Goal: Task Accomplishment & Management: Use online tool/utility

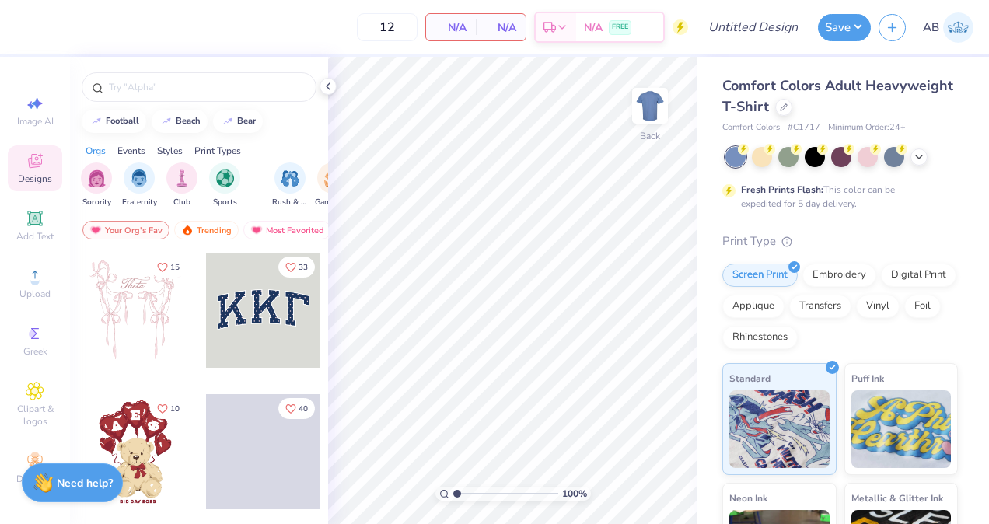
click at [844, 103] on span "Comfort Colors Adult Heavyweight T-Shirt" at bounding box center [837, 96] width 231 height 40
click at [792, 106] on div at bounding box center [783, 105] width 17 height 17
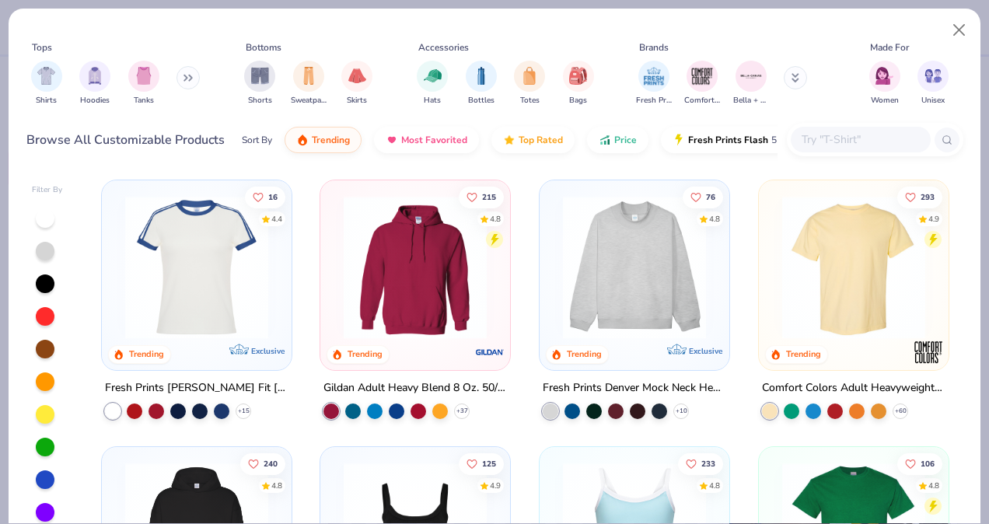
click at [187, 75] on icon at bounding box center [185, 77] width 2 height 5
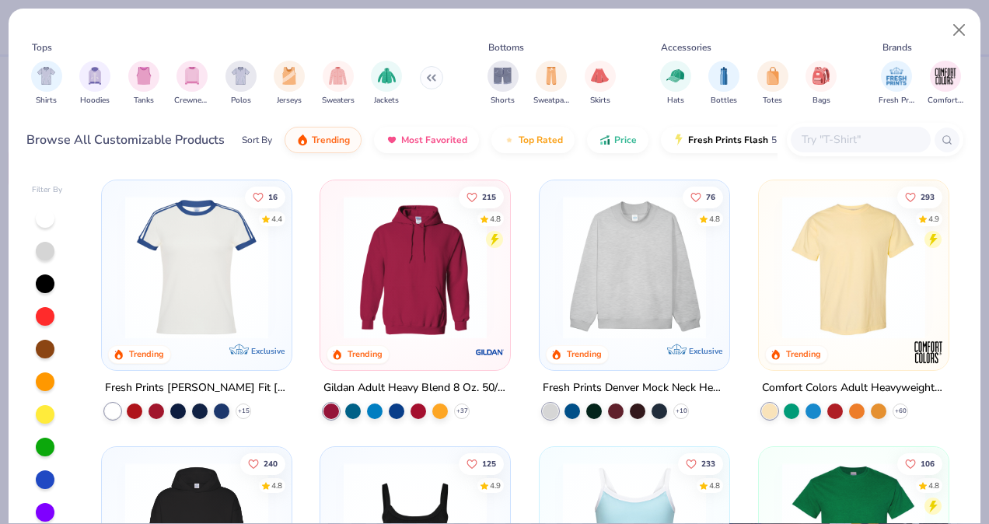
click at [432, 77] on icon at bounding box center [433, 77] width 2 height 5
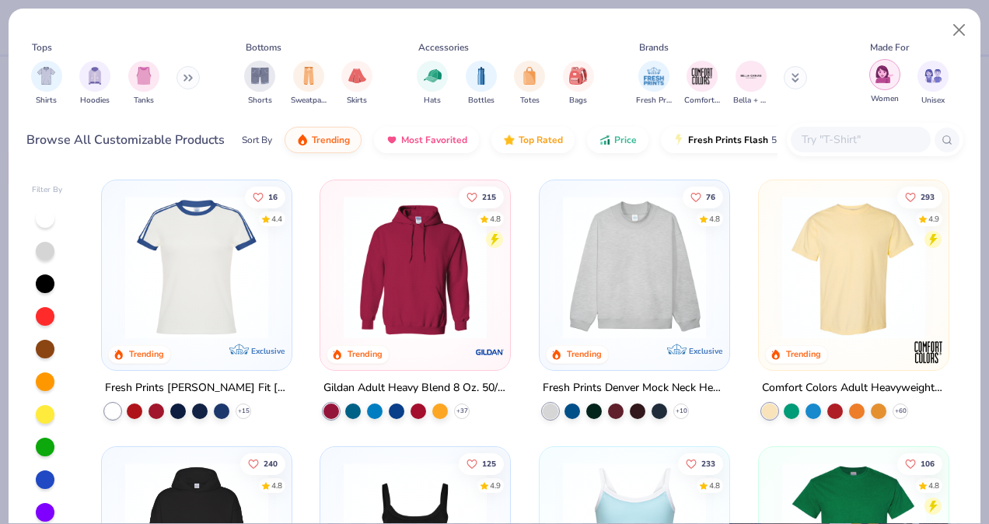
click at [882, 82] on img "filter for Women" at bounding box center [885, 74] width 18 height 18
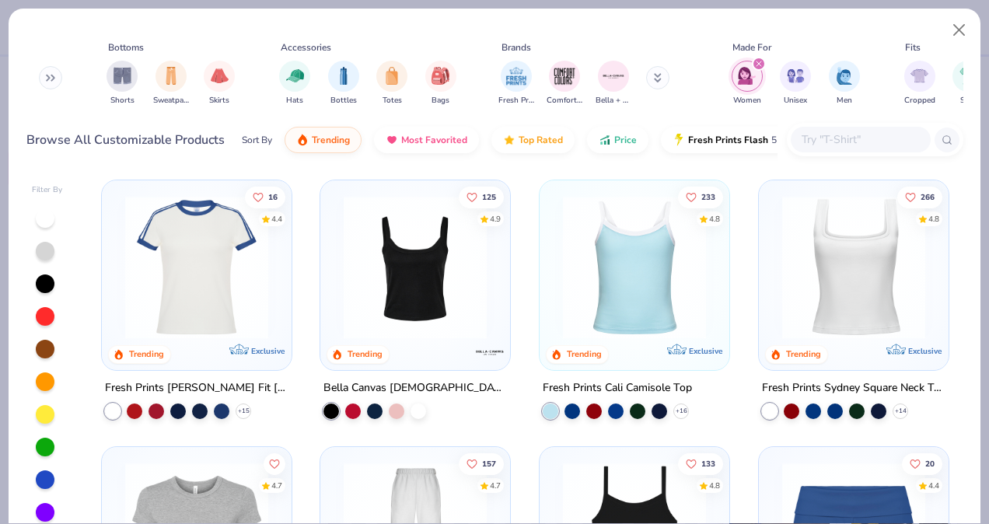
scroll to position [0, 138]
click at [838, 134] on input "text" at bounding box center [860, 140] width 120 height 18
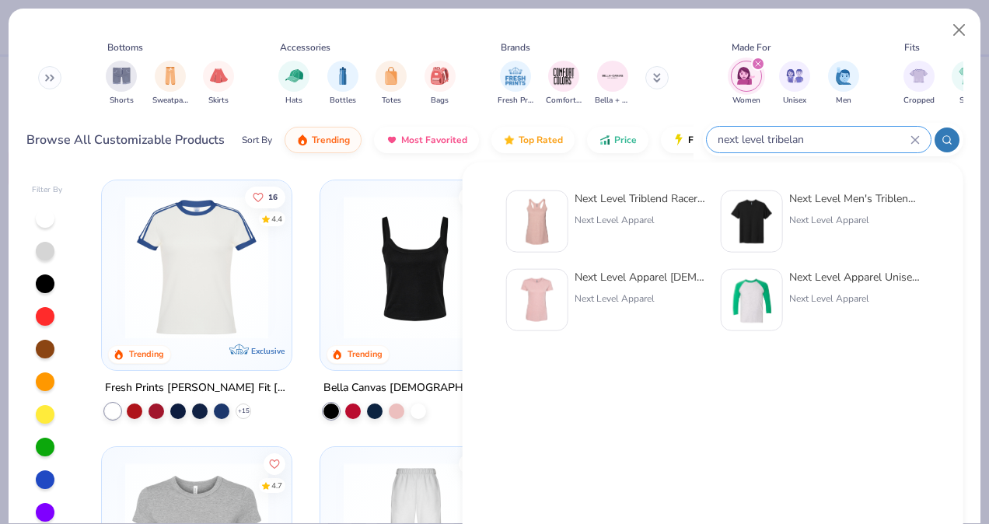
type input "next level tribeland"
drag, startPoint x: 906, startPoint y: 133, endPoint x: 918, endPoint y: 124, distance: 14.9
click at [918, 124] on div "next level tribeland" at bounding box center [833, 139] width 261 height 33
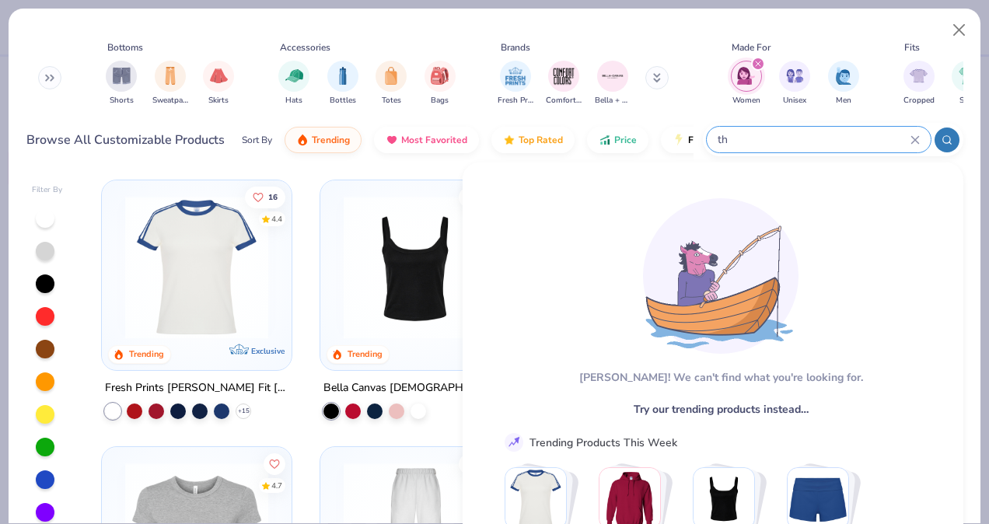
type input "t"
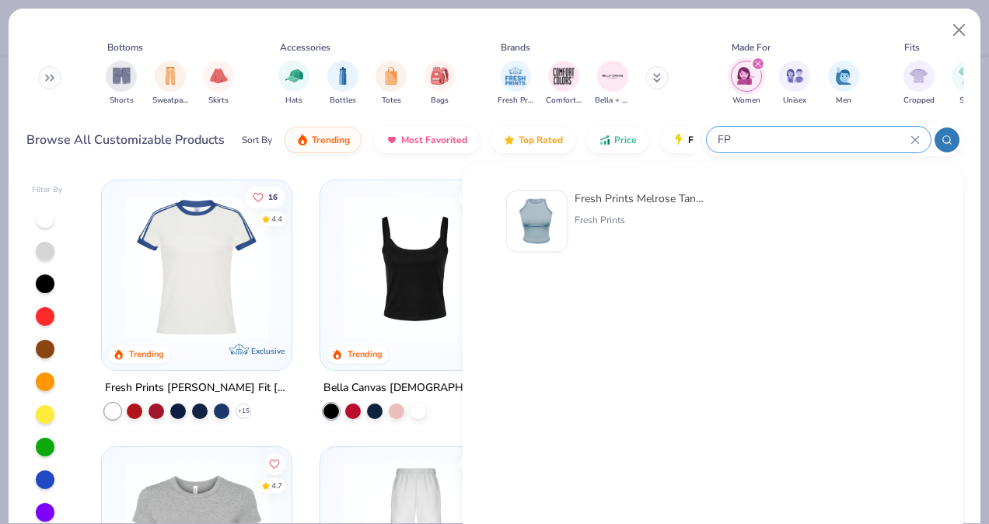
type input "F"
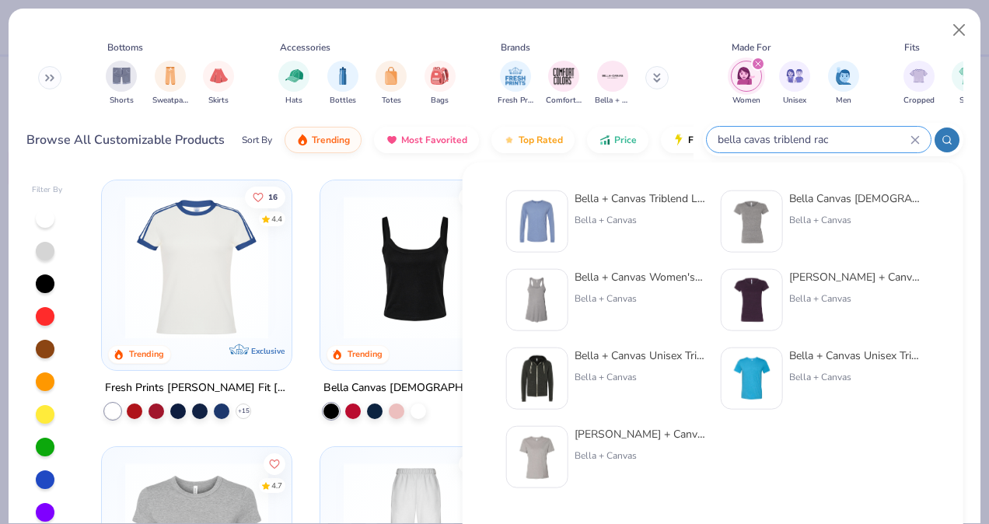
type input "bella cavas triblend race"
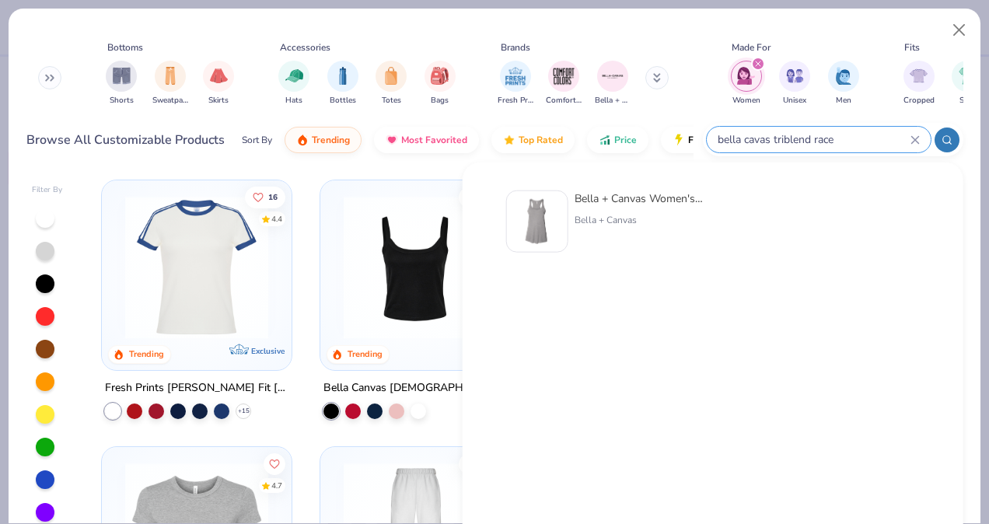
click at [921, 135] on div "bella cavas triblend race" at bounding box center [819, 140] width 224 height 26
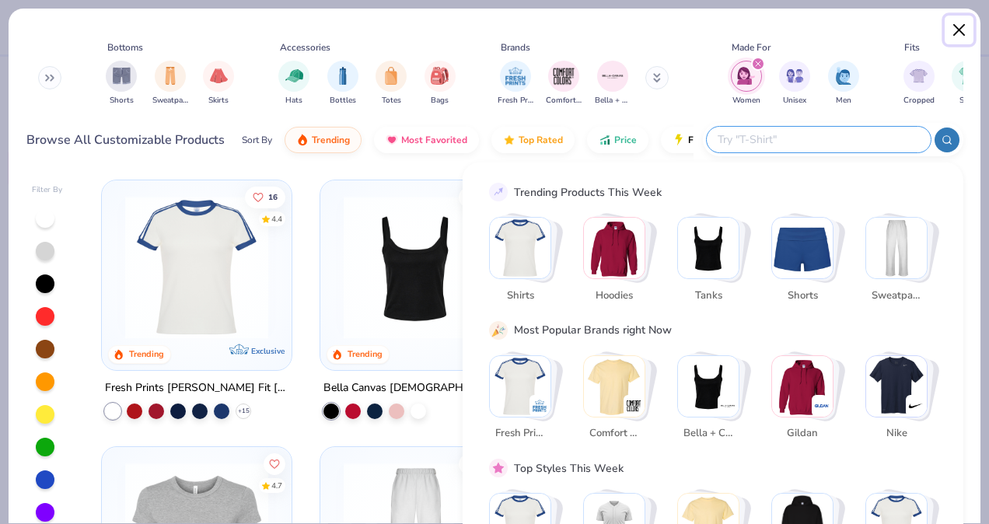
click at [966, 35] on button "Close" at bounding box center [960, 31] width 30 height 30
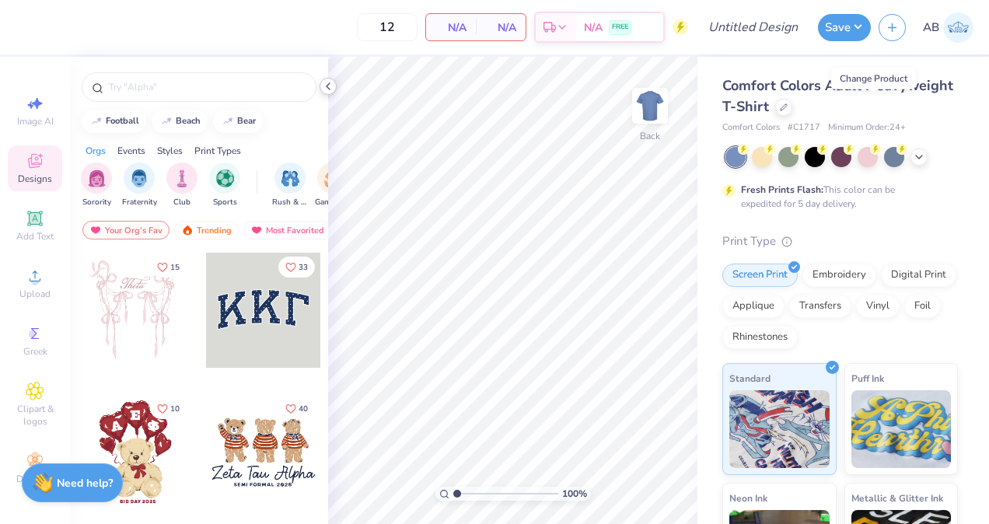
click at [329, 86] on icon at bounding box center [328, 86] width 12 height 12
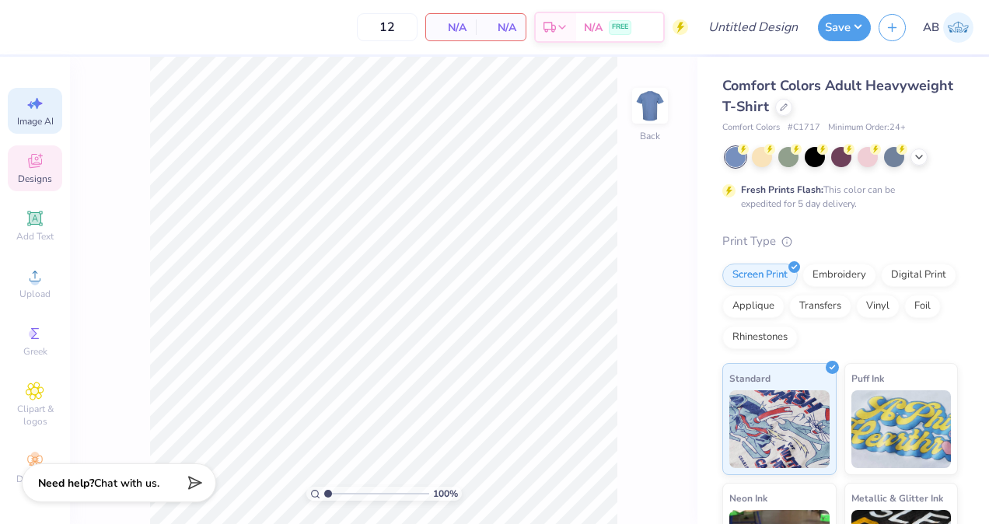
click at [41, 112] on icon at bounding box center [35, 103] width 19 height 19
select select "4"
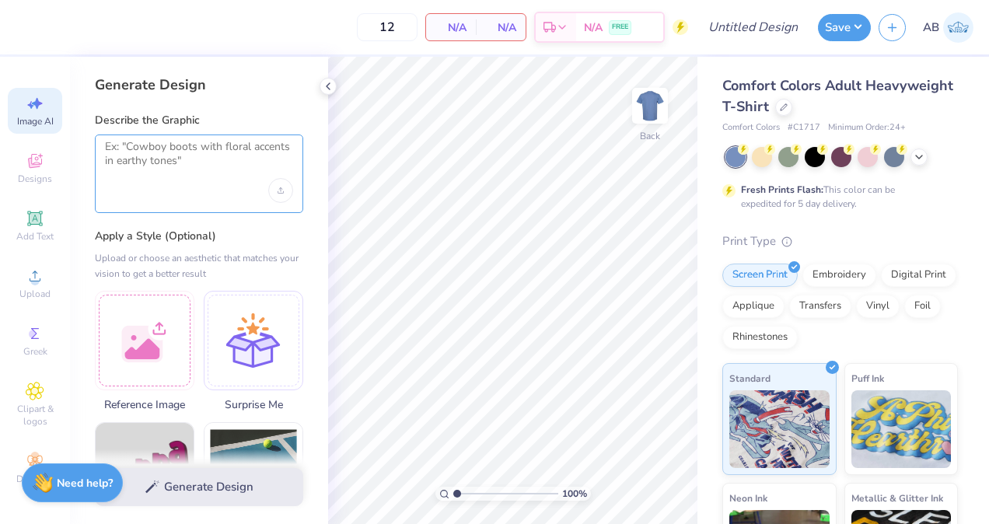
click at [198, 166] on textarea at bounding box center [199, 159] width 188 height 39
paste textarea "- Matching Cherry Set – Offer a hoodie that pairs with the shorts for a full lo…"
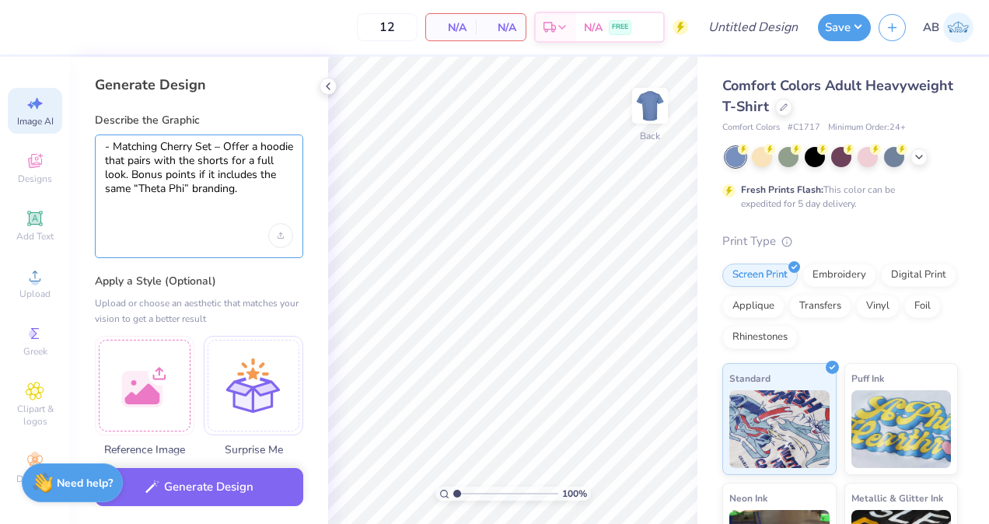
type textarea "- Matching Cherry Set – Offer a hoodie that pairs with the shorts for a full lo…"
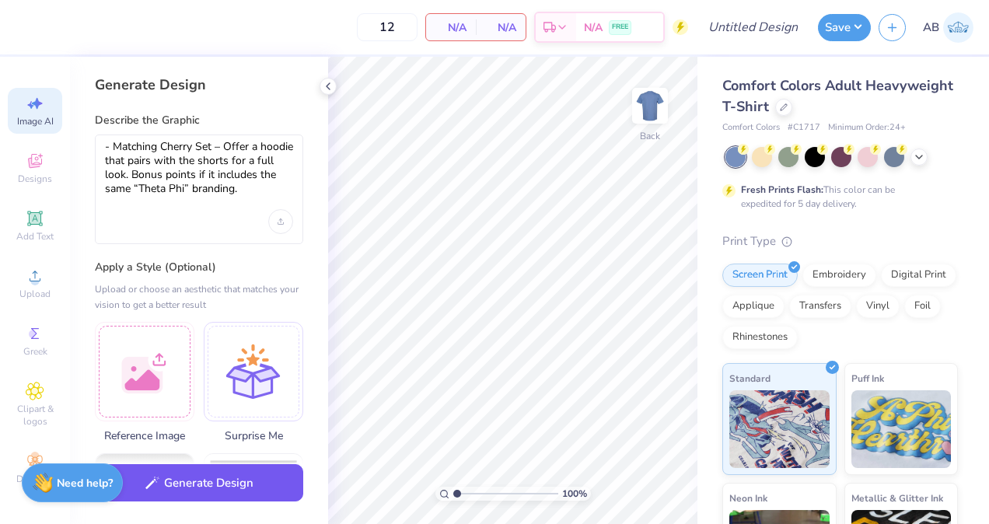
click at [230, 478] on button "Generate Design" at bounding box center [199, 483] width 208 height 38
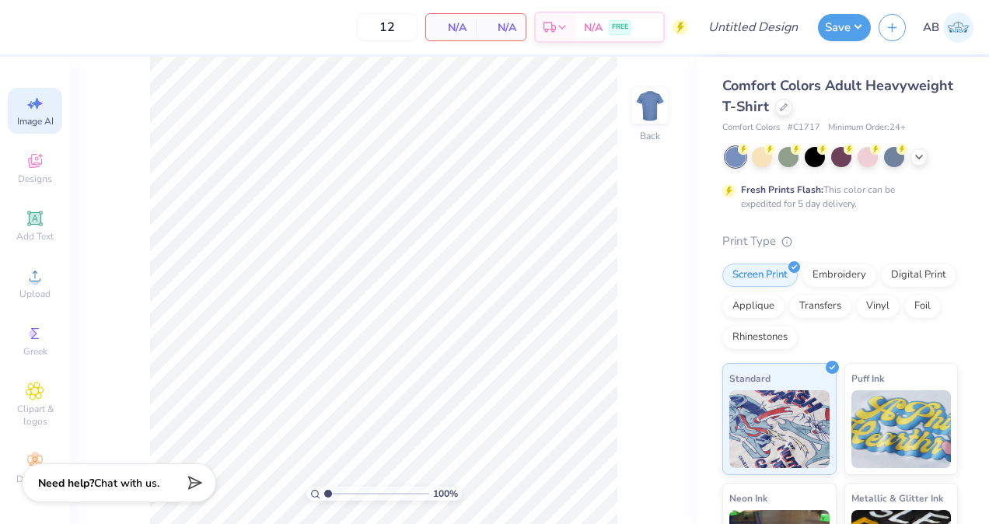
select select "4"
click at [792, 106] on div at bounding box center [783, 105] width 17 height 17
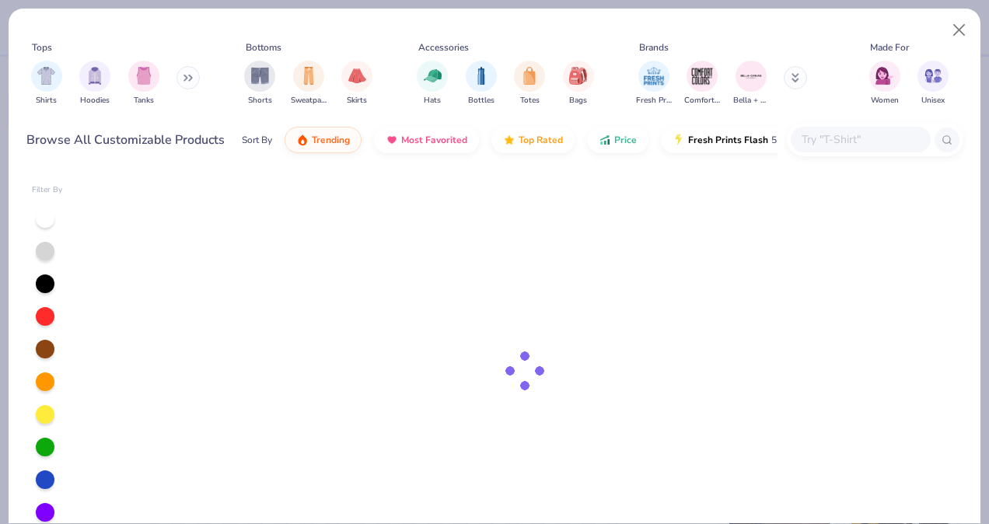
click at [862, 148] on input "text" at bounding box center [860, 140] width 120 height 18
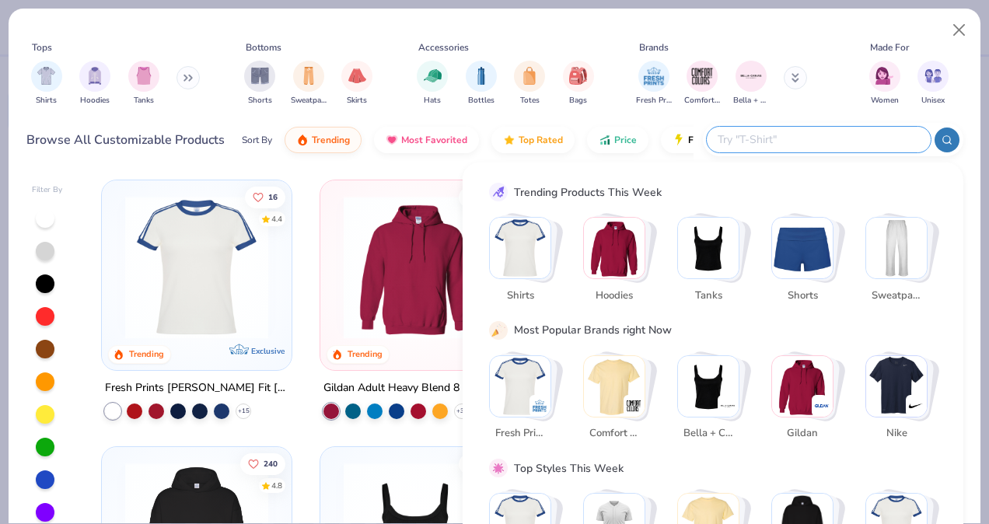
paste input "G180"
type input "G180"
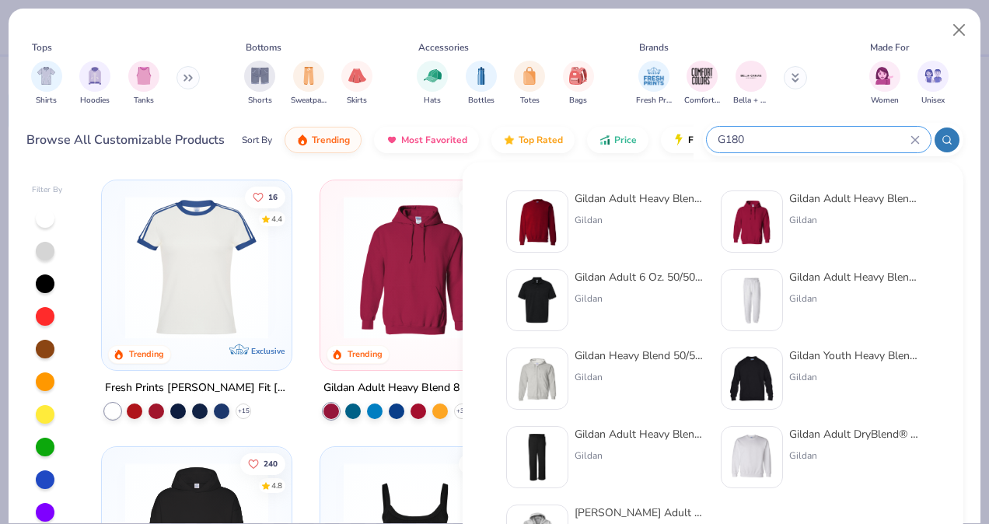
click at [915, 130] on div "G180" at bounding box center [819, 140] width 224 height 26
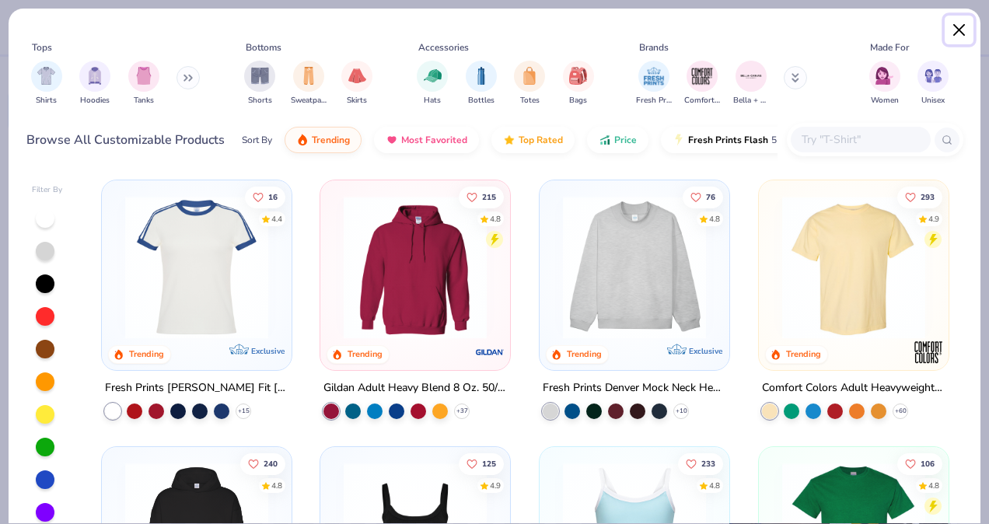
click at [950, 30] on button "Close" at bounding box center [960, 31] width 30 height 30
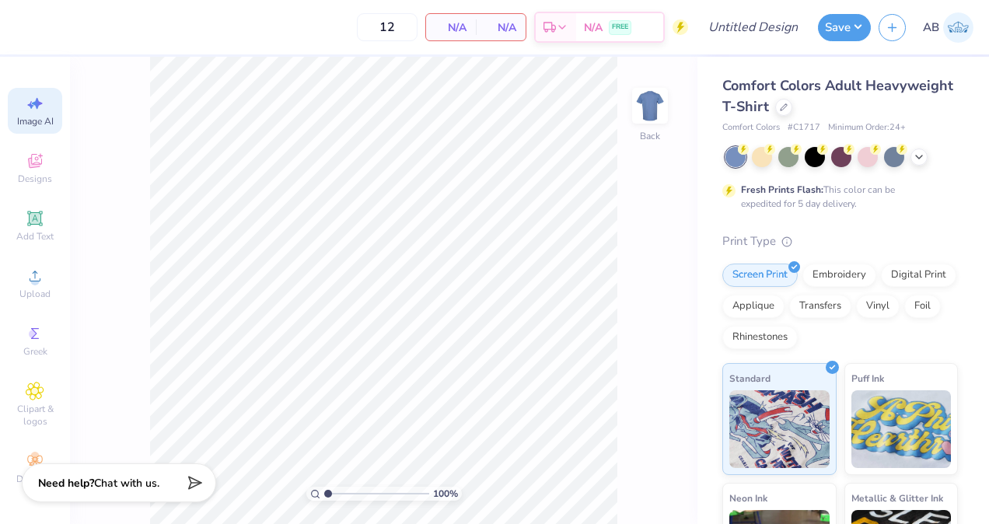
select select "4"
click at [37, 162] on icon at bounding box center [35, 161] width 14 height 14
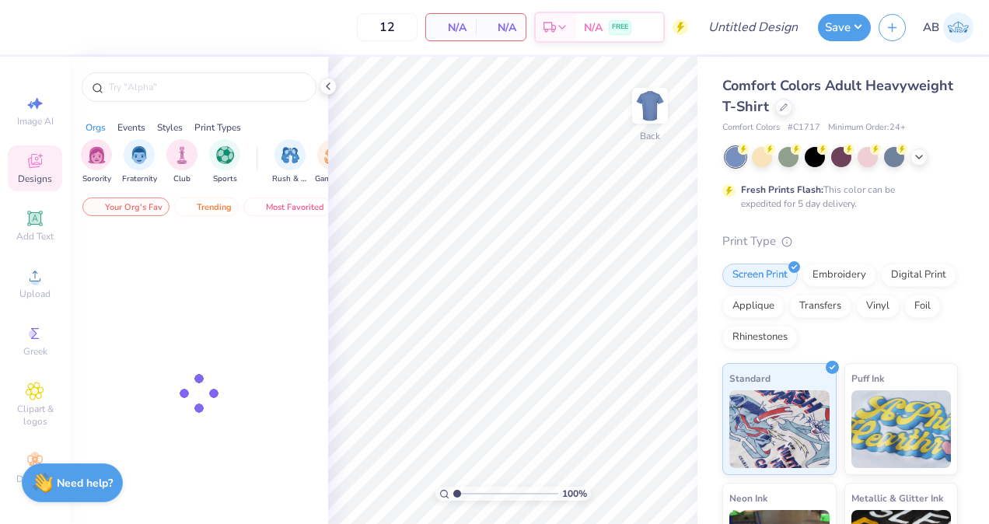
scroll to position [0, 0]
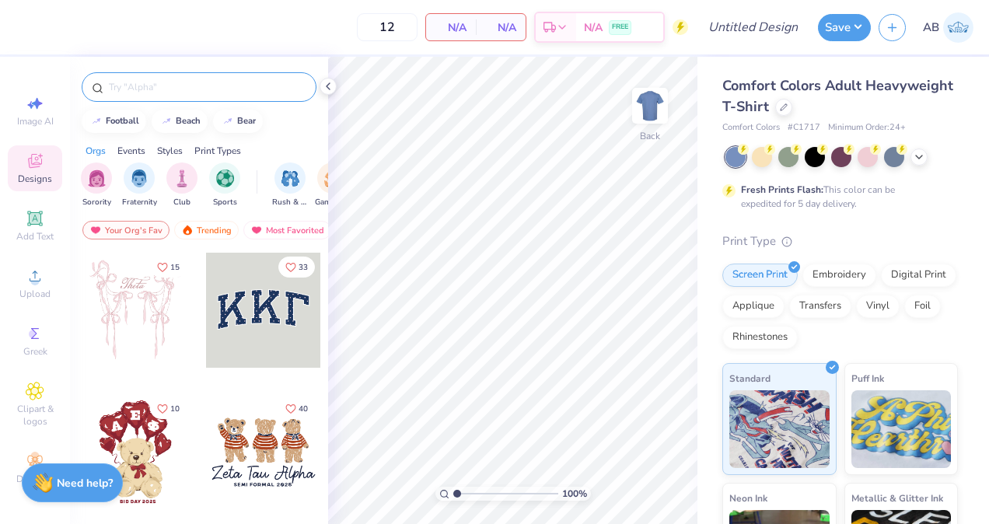
click at [201, 92] on input "text" at bounding box center [206, 87] width 199 height 16
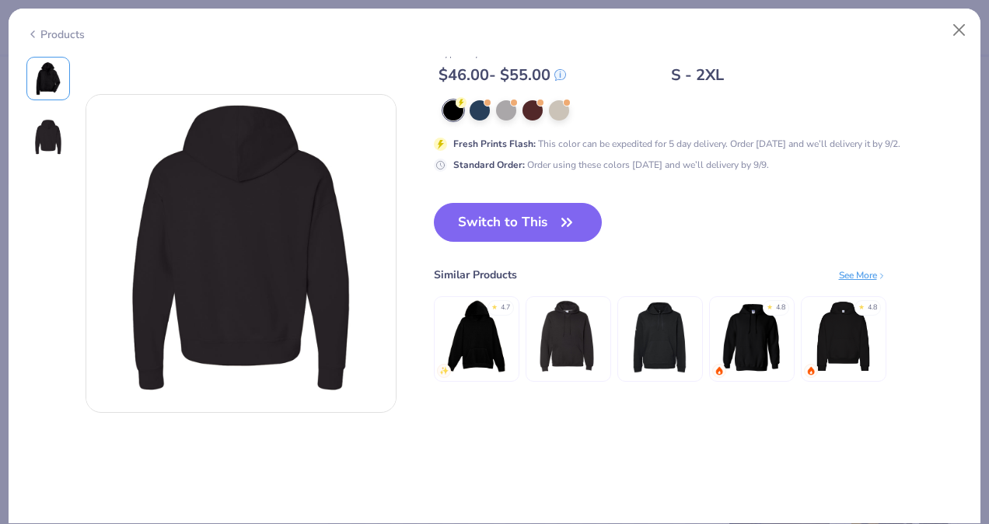
scroll to position [266, 0]
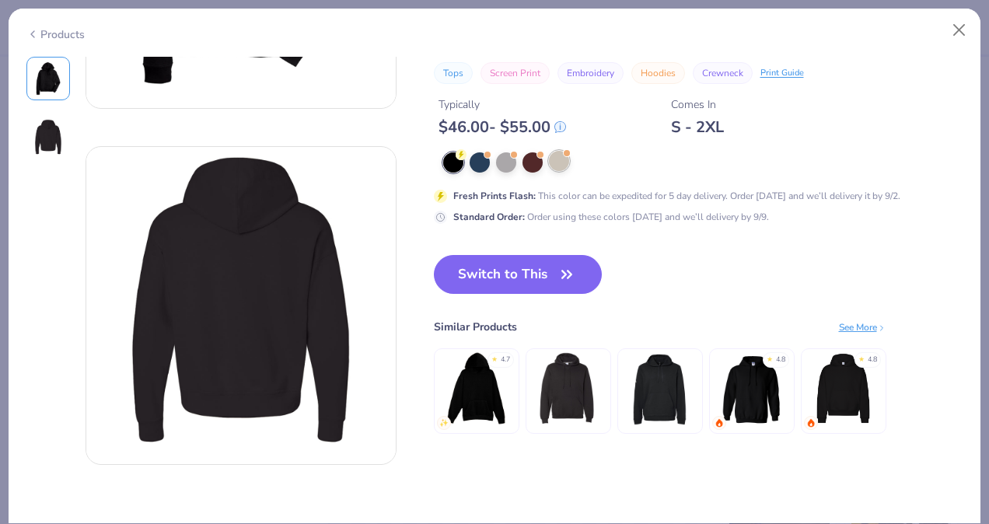
click at [556, 154] on div at bounding box center [559, 161] width 20 height 20
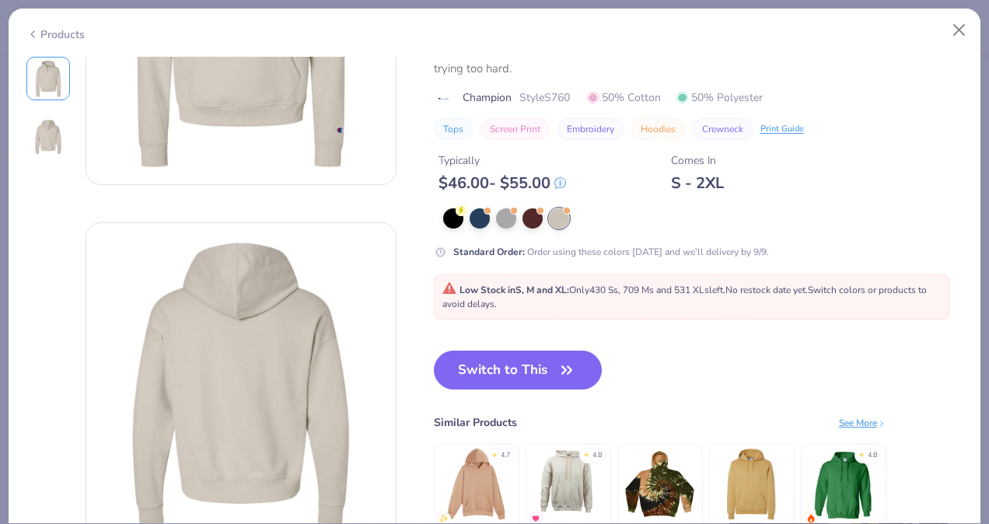
scroll to position [229, 0]
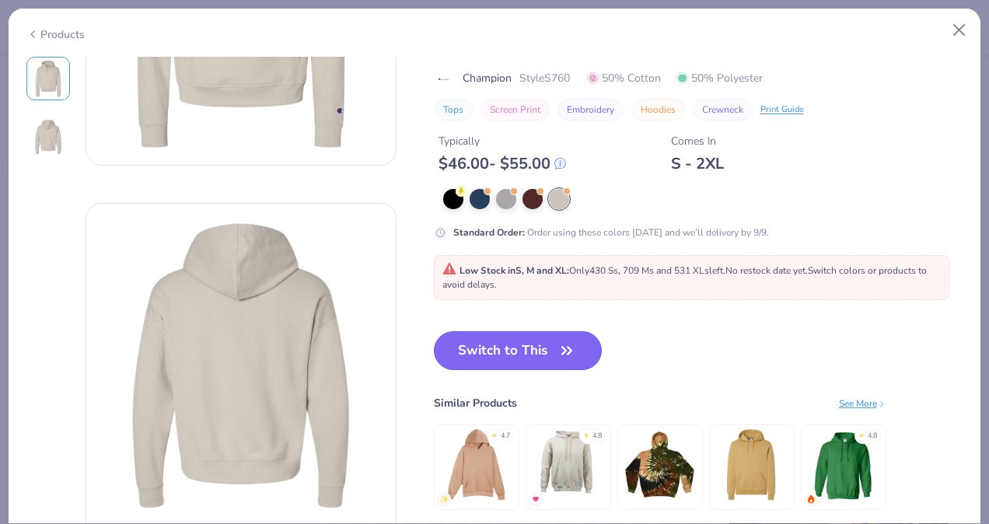
click at [520, 339] on button "Switch to This" at bounding box center [518, 350] width 169 height 39
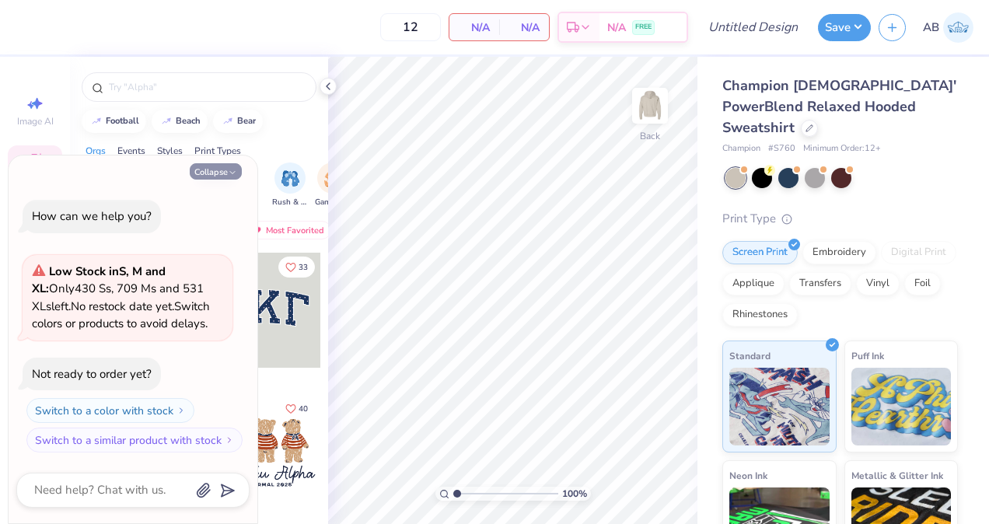
click at [227, 166] on button "Collapse" at bounding box center [216, 171] width 52 height 16
type textarea "x"
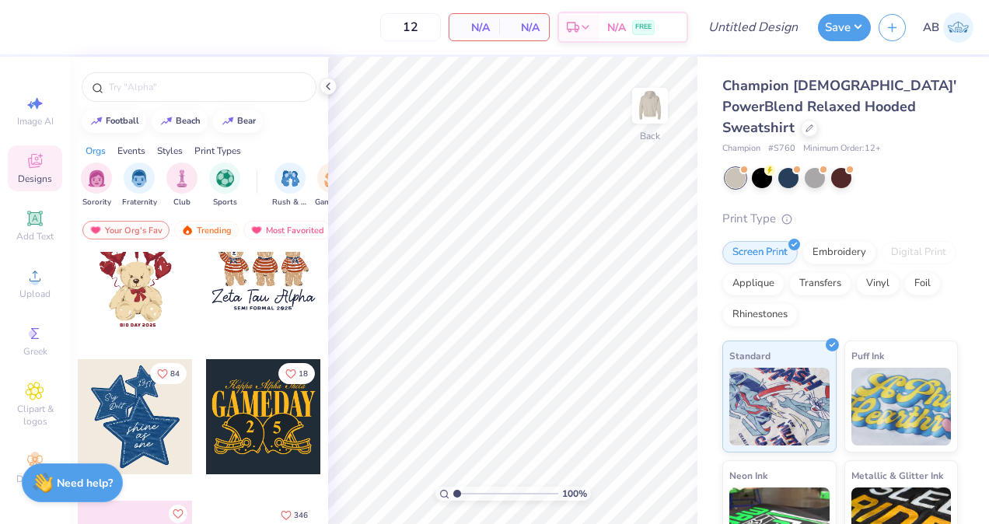
scroll to position [182, 0]
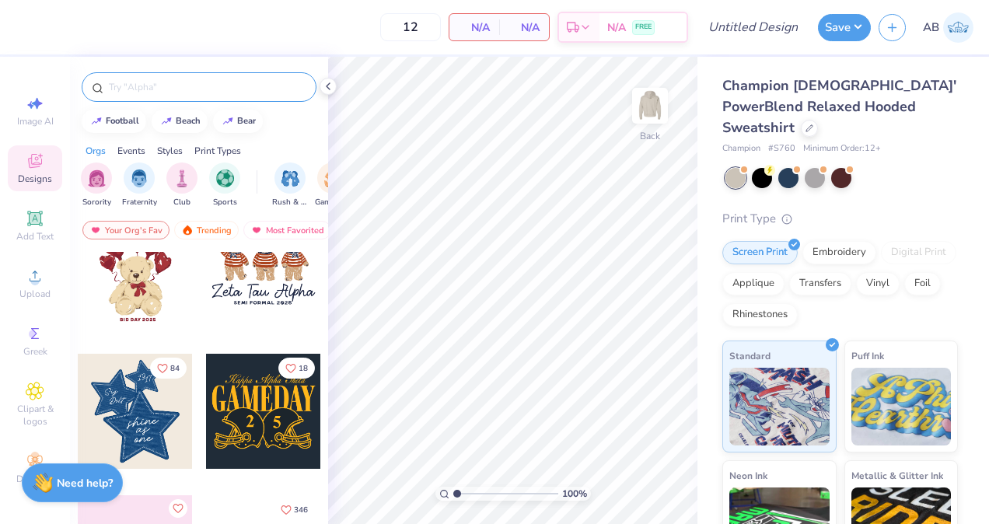
click at [279, 86] on input "text" at bounding box center [206, 87] width 199 height 16
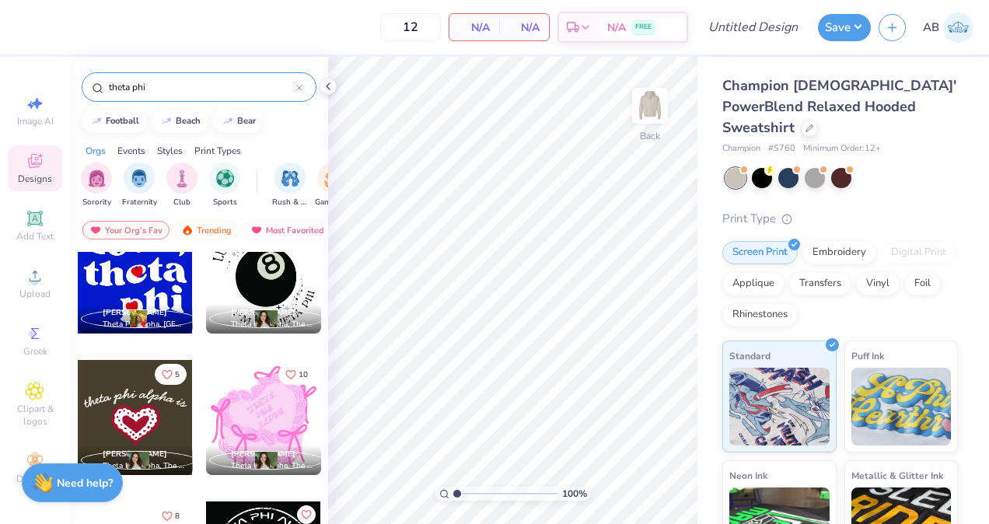
scroll to position [3344, 0]
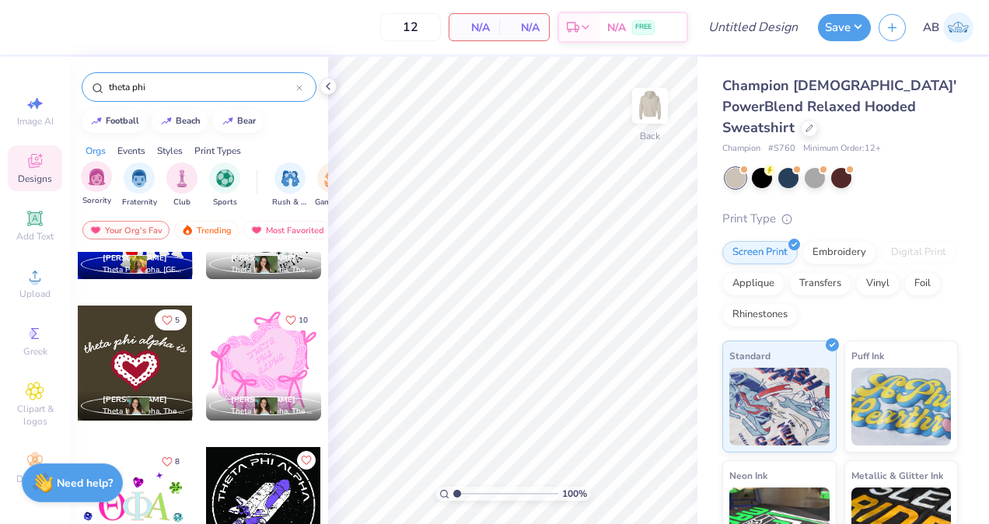
type input "theta phi"
click at [82, 166] on div "Sorority" at bounding box center [96, 184] width 31 height 46
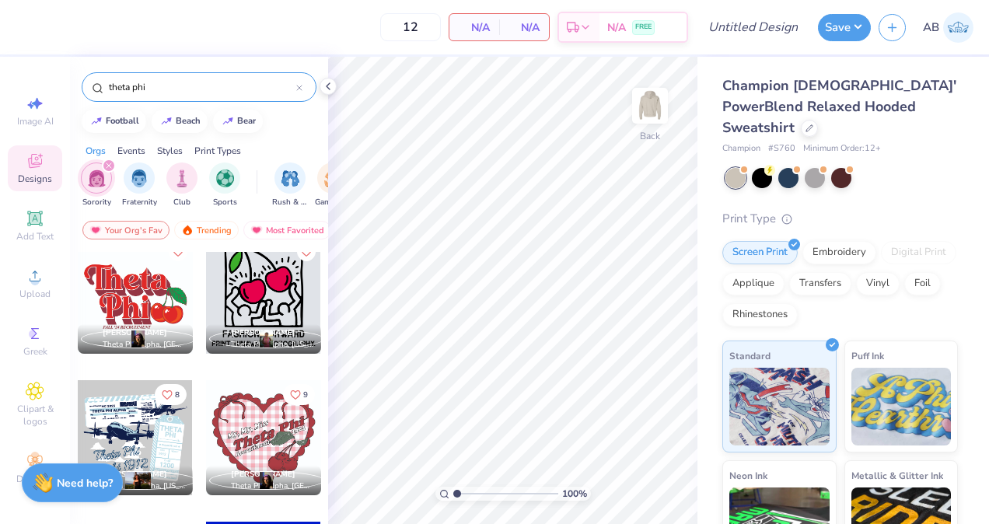
scroll to position [1711, 0]
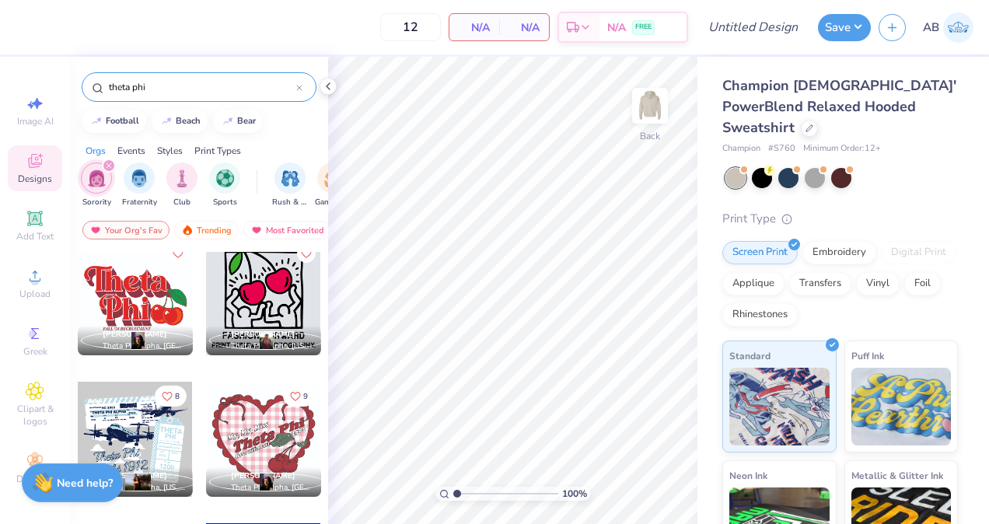
click at [108, 317] on div at bounding box center [135, 297] width 115 height 115
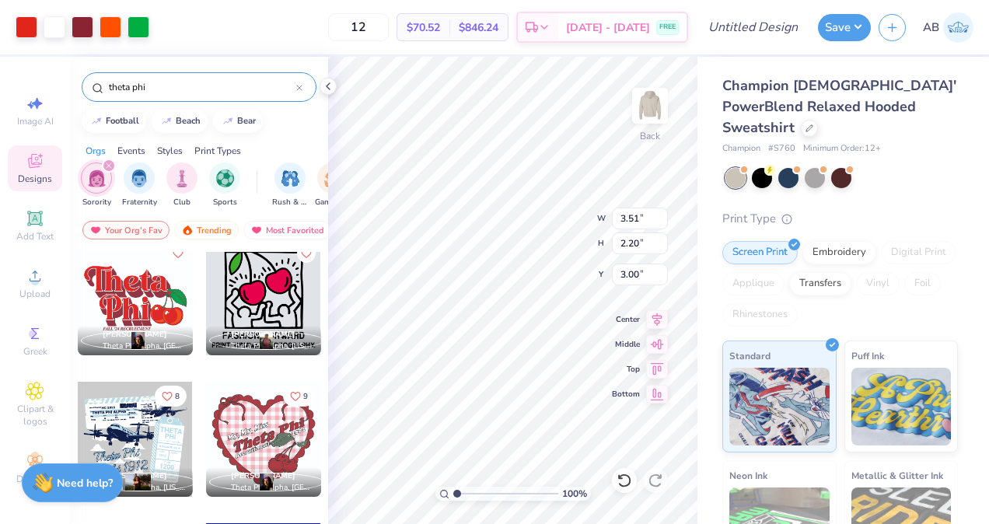
type input "3.51"
type input "2.20"
type input "3.80"
type input "2.38"
click at [849, 239] on div "Embroidery" at bounding box center [840, 250] width 74 height 23
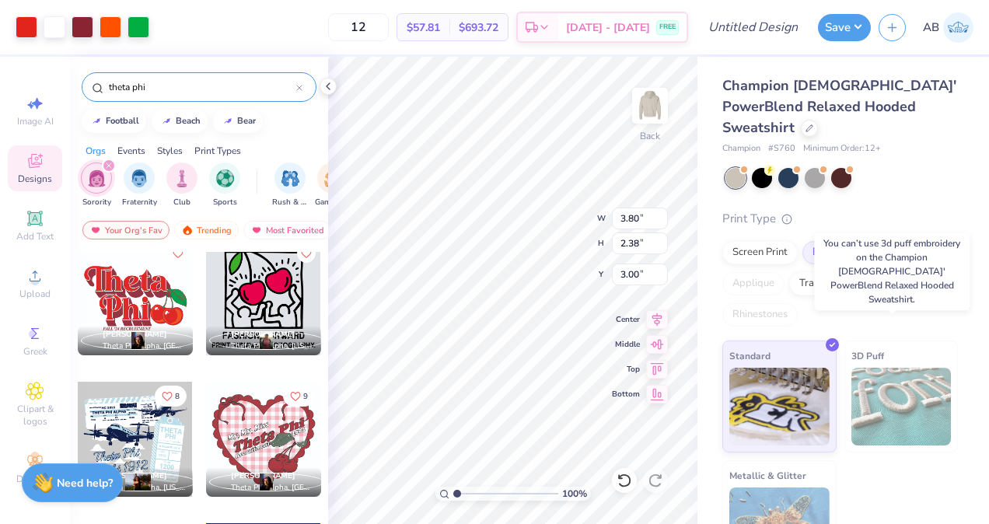
click at [872, 394] on img at bounding box center [902, 407] width 100 height 78
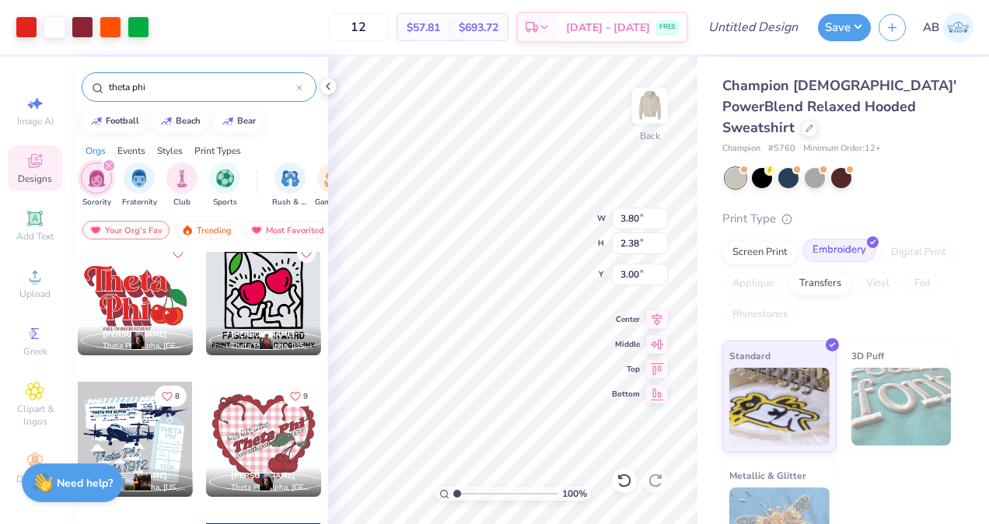
click at [854, 270] on div at bounding box center [847, 276] width 13 height 13
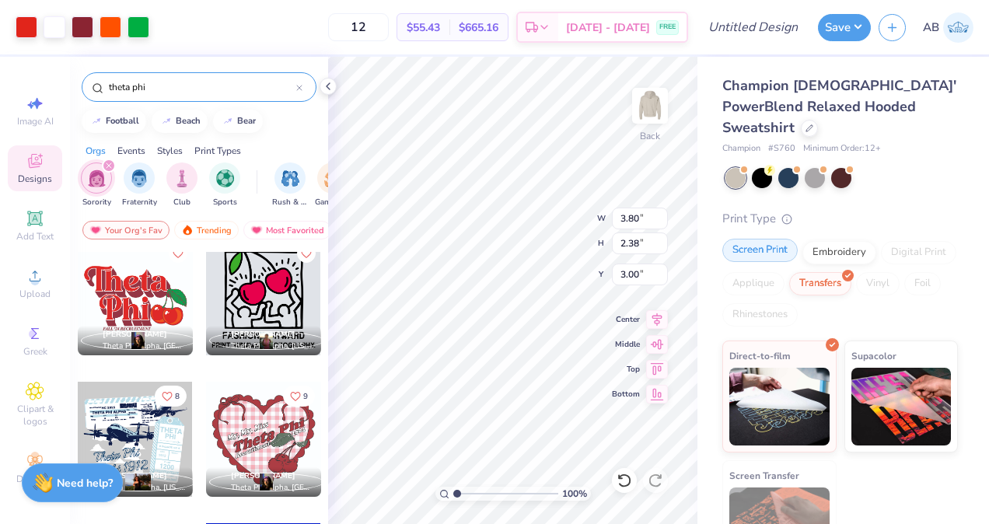
click at [778, 239] on div "Screen Print" at bounding box center [759, 250] width 75 height 23
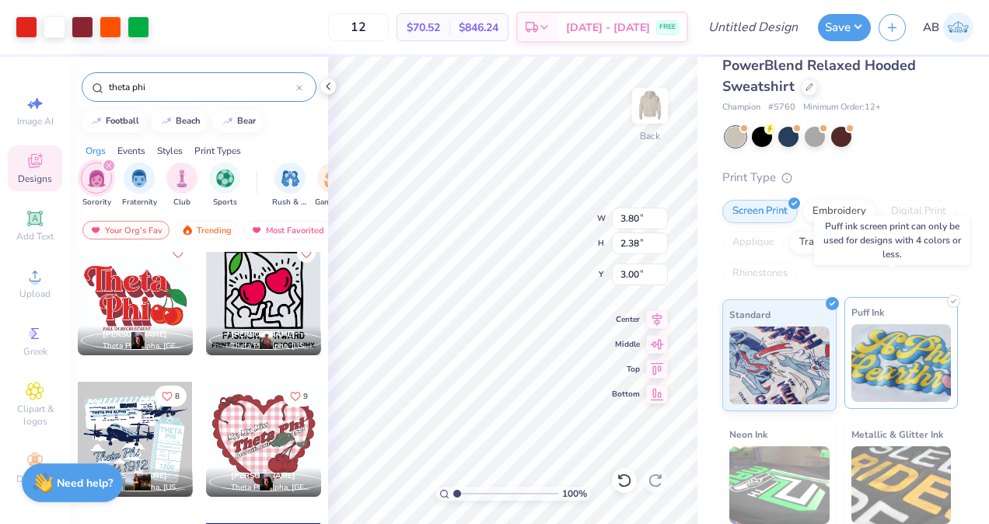
scroll to position [44, 0]
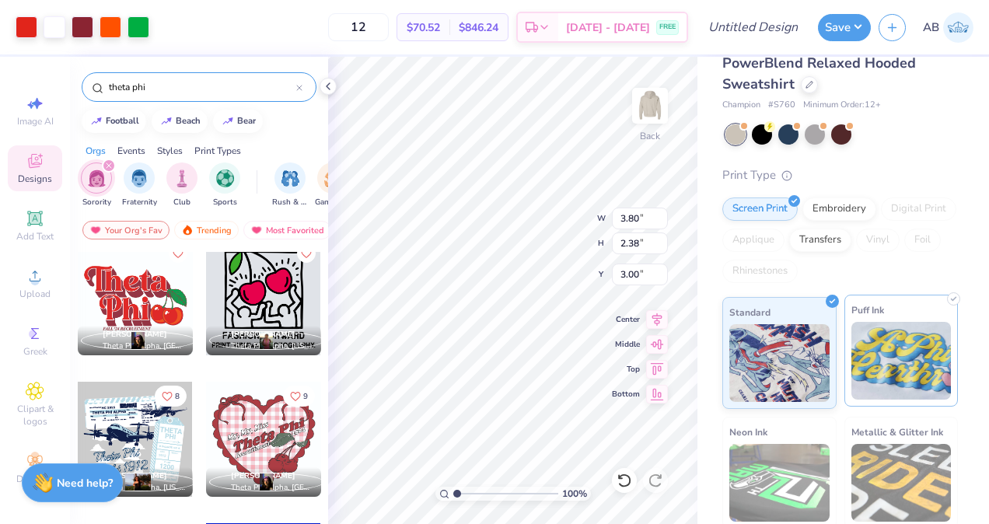
click at [865, 363] on img at bounding box center [902, 361] width 100 height 78
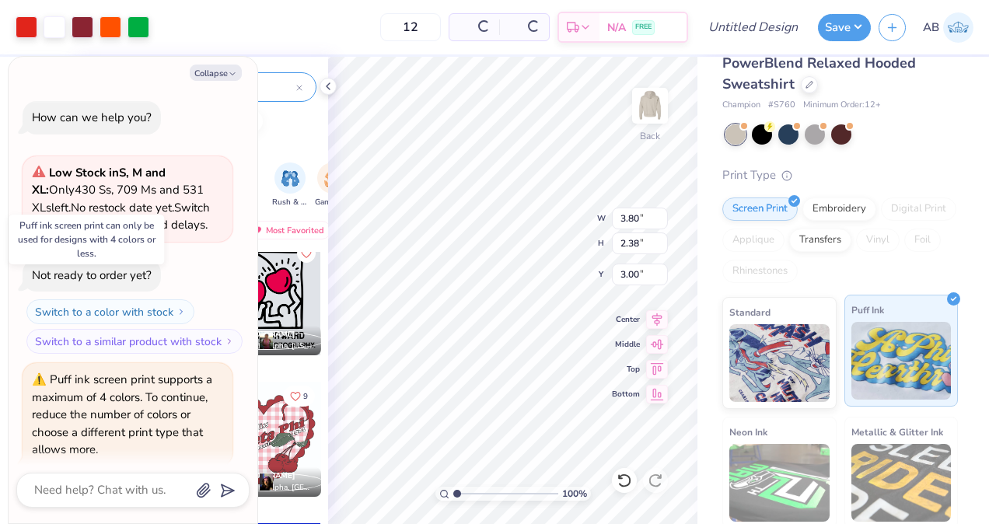
scroll to position [54, 0]
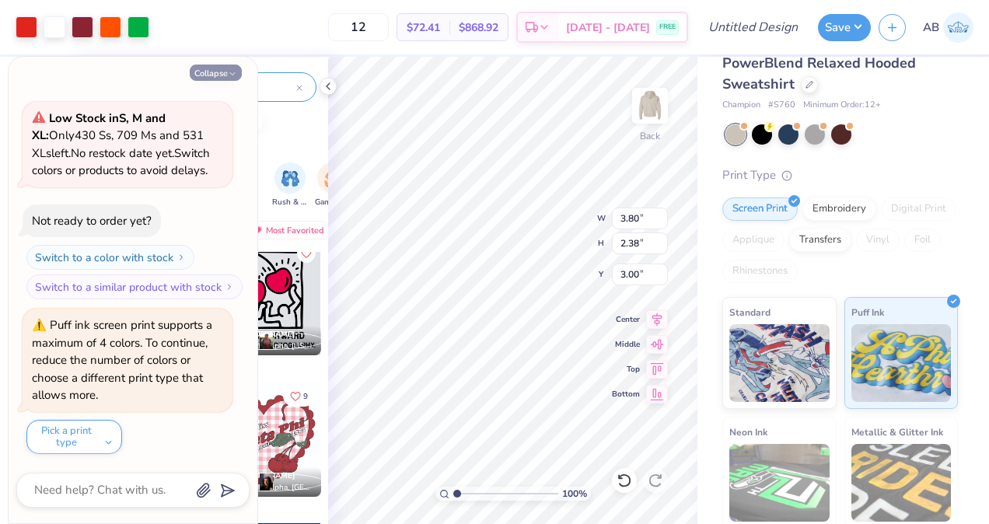
click at [211, 73] on button "Collapse" at bounding box center [216, 73] width 52 height 16
type textarea "x"
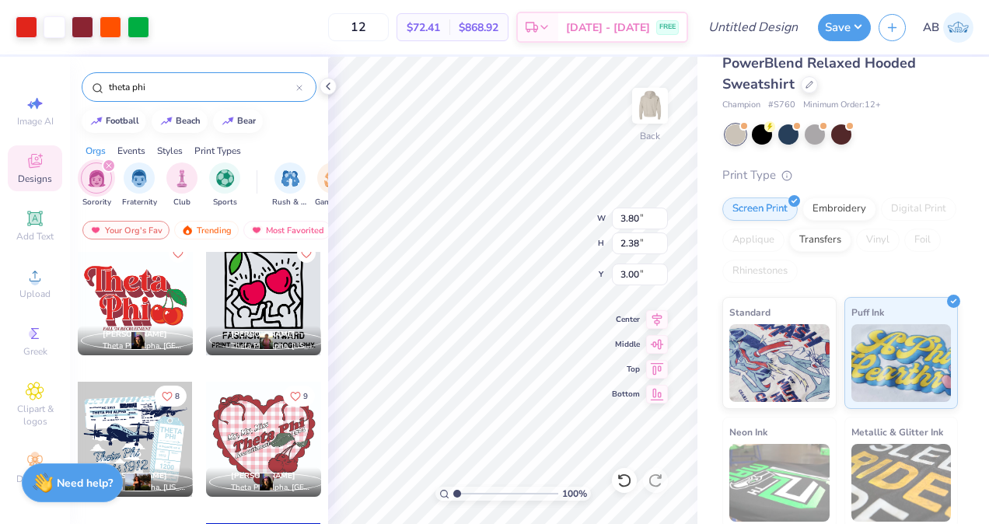
type input "3.92"
type input "2.46"
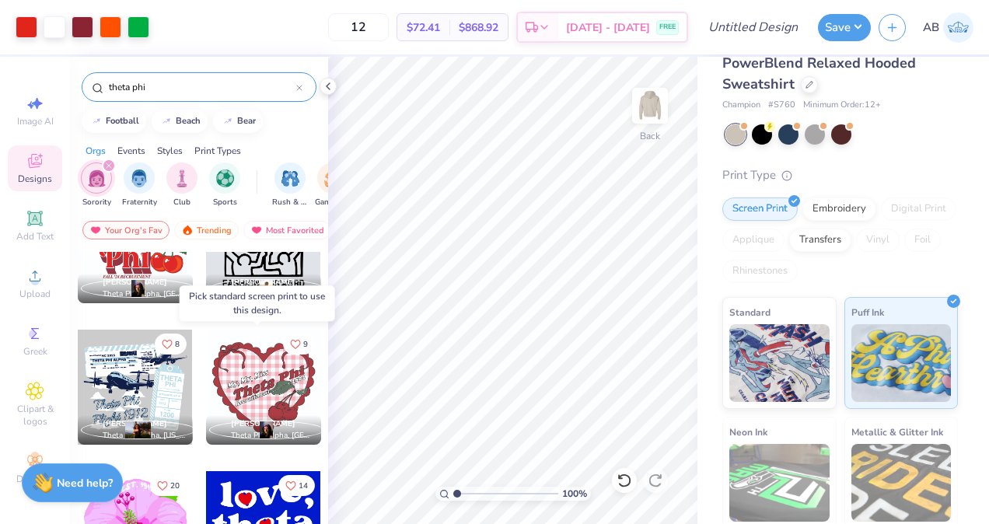
scroll to position [1764, 0]
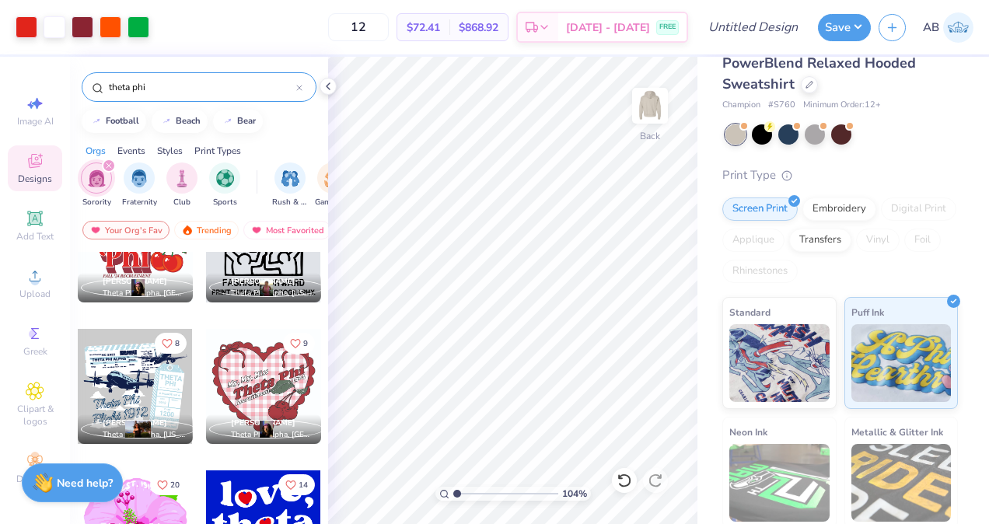
type input "1.04"
click at [457, 492] on input "range" at bounding box center [505, 494] width 105 height 14
click at [626, 477] on icon at bounding box center [625, 481] width 16 height 16
click at [656, 476] on icon at bounding box center [656, 481] width 16 height 16
click at [660, 308] on icon at bounding box center [657, 317] width 22 height 19
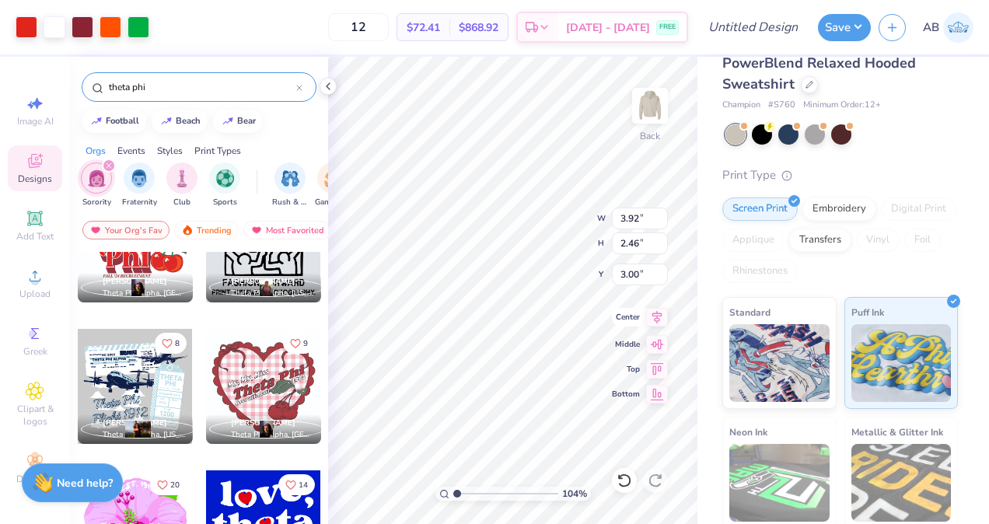
drag, startPoint x: 660, startPoint y: 319, endPoint x: 656, endPoint y: 311, distance: 8.4
click at [656, 311] on icon at bounding box center [657, 317] width 22 height 19
click at [389, 28] on input "12" at bounding box center [358, 27] width 61 height 28
type input "1"
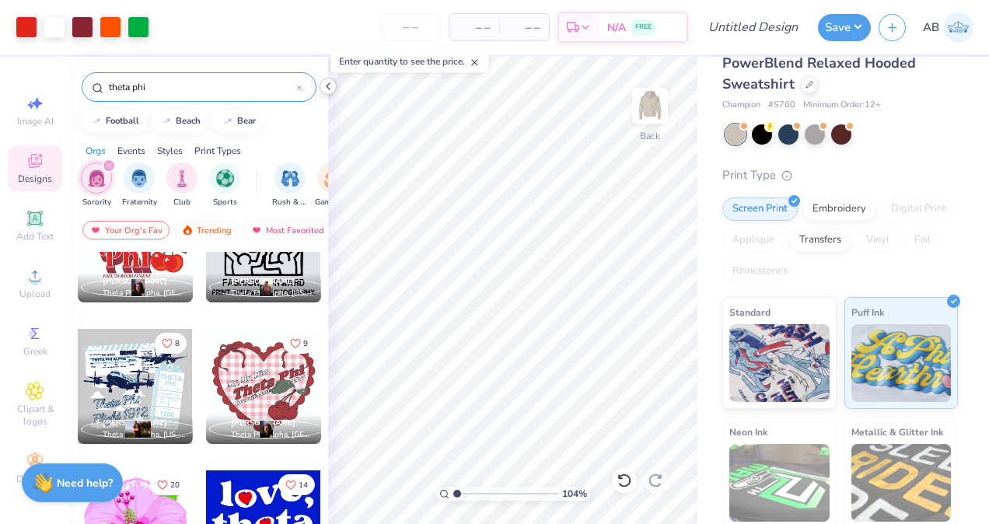
click at [325, 82] on icon at bounding box center [328, 86] width 12 height 12
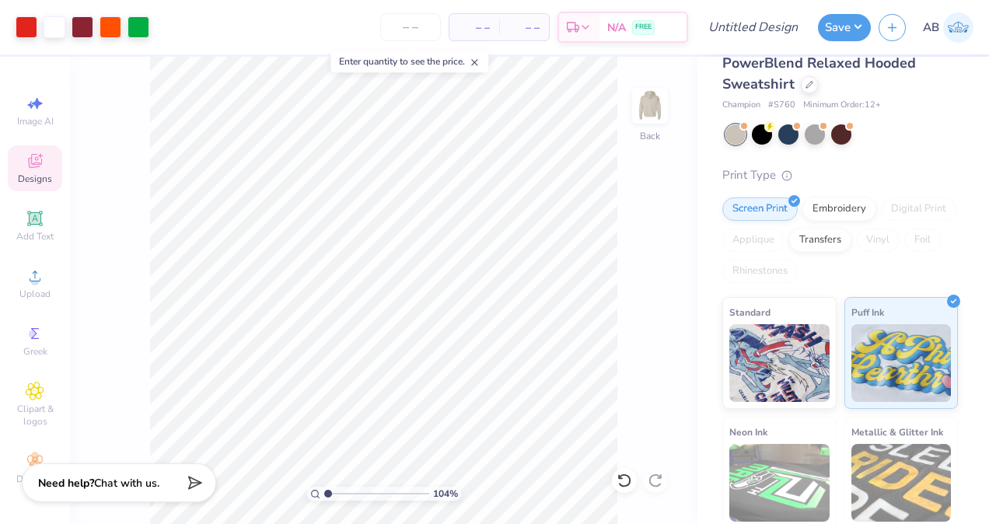
click at [478, 59] on icon at bounding box center [474, 62] width 11 height 11
click at [51, 121] on span "Image AI" at bounding box center [35, 121] width 37 height 12
select select "4"
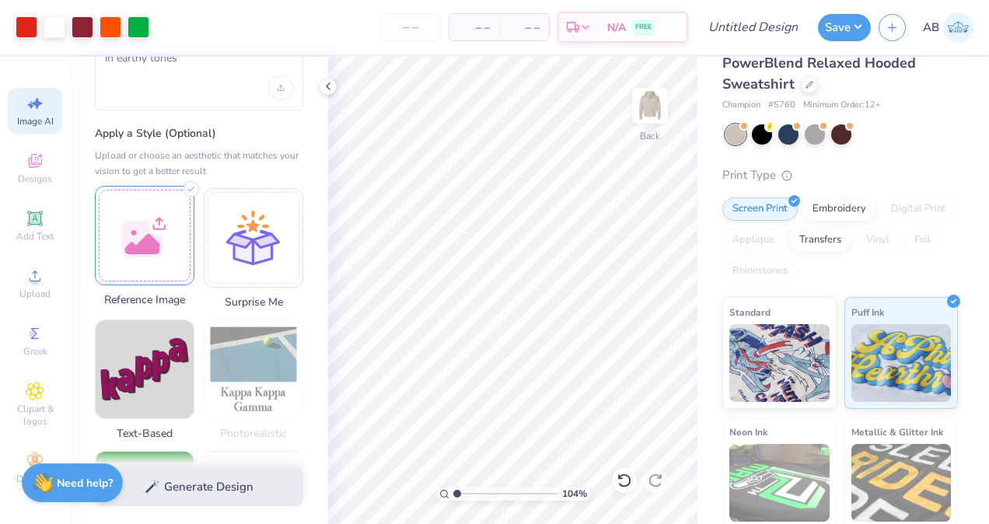
scroll to position [126, 0]
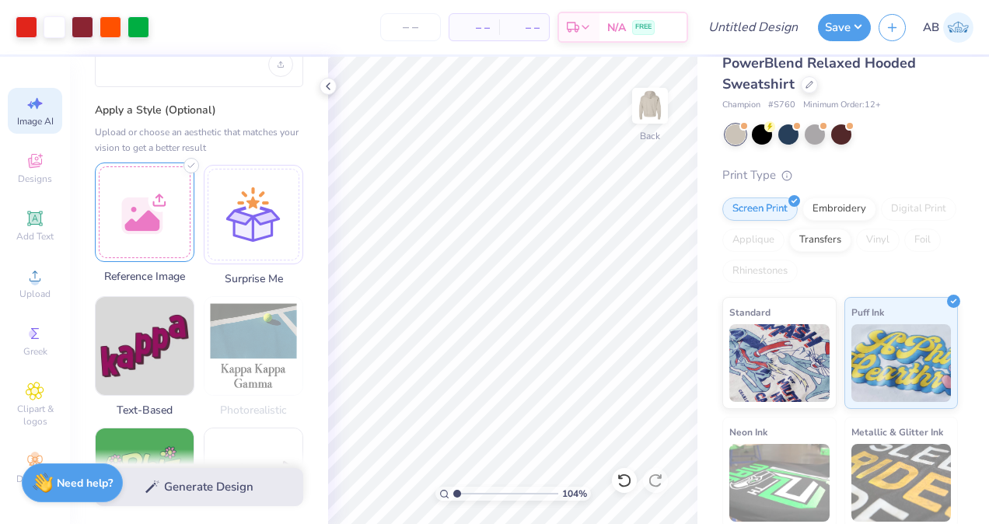
click at [157, 216] on div at bounding box center [145, 213] width 100 height 100
click at [169, 224] on div at bounding box center [145, 213] width 100 height 100
click at [188, 243] on div at bounding box center [145, 213] width 100 height 100
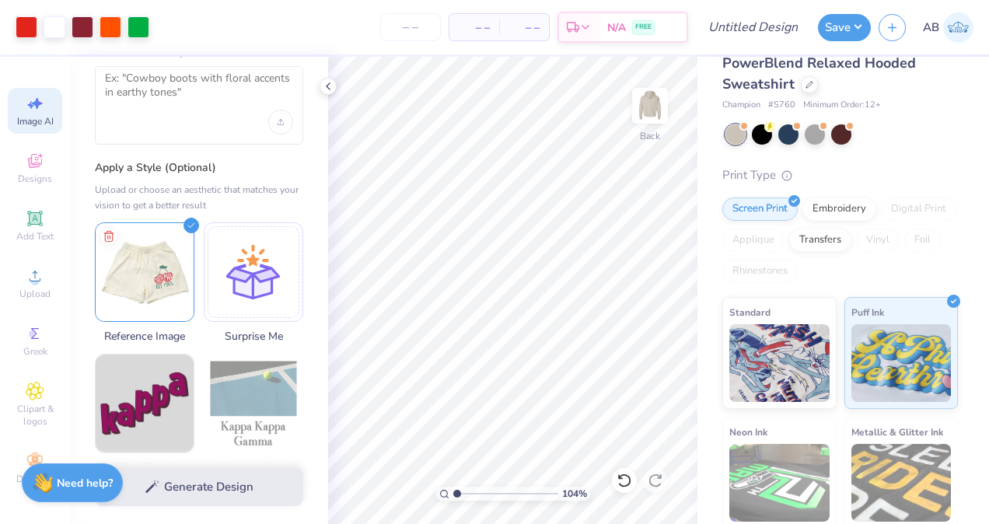
scroll to position [0, 0]
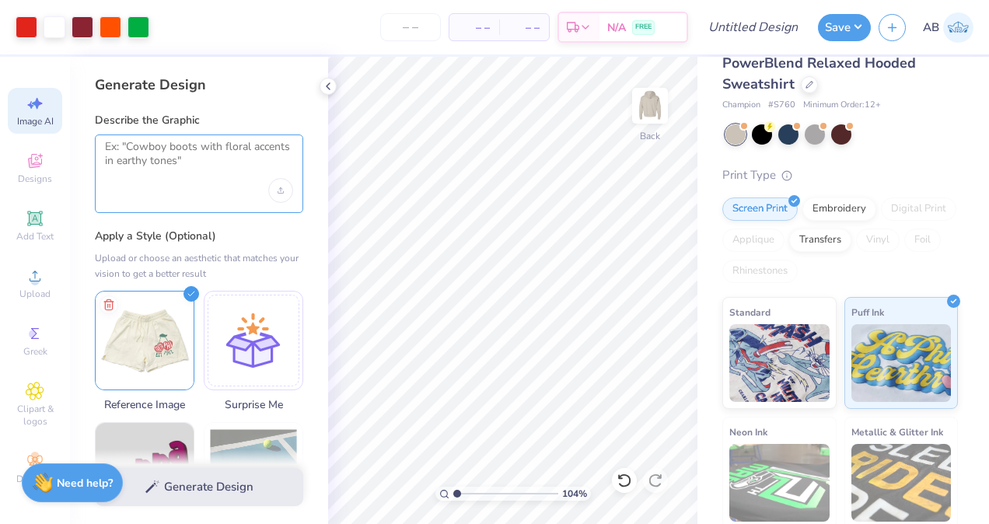
click at [182, 174] on textarea at bounding box center [199, 159] width 188 height 39
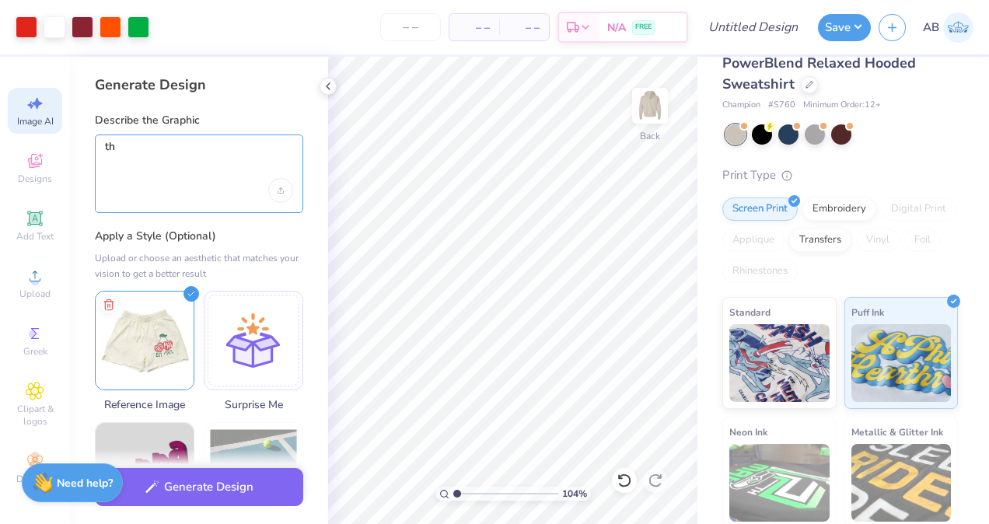
type textarea "t"
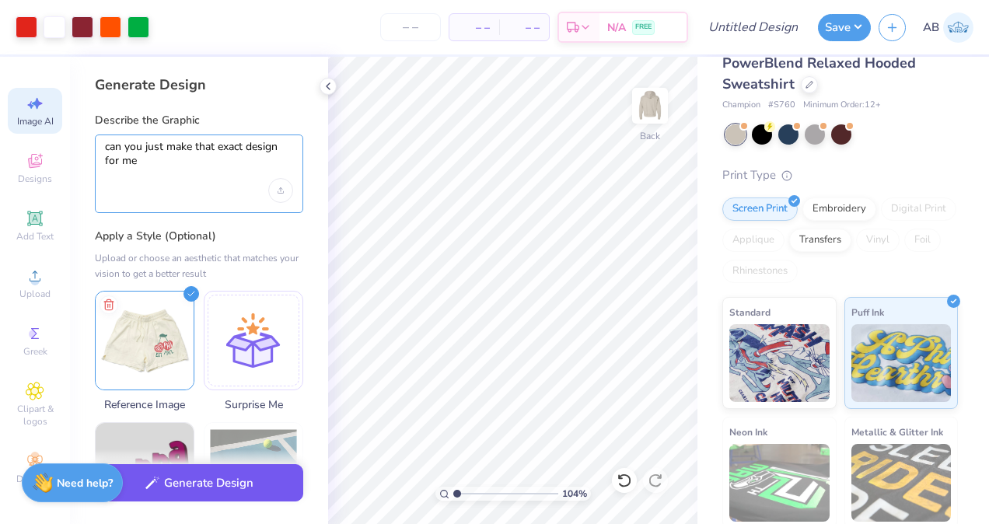
type textarea "can you just make that exact design for me"
click at [229, 490] on button "Generate Design" at bounding box center [199, 483] width 208 height 38
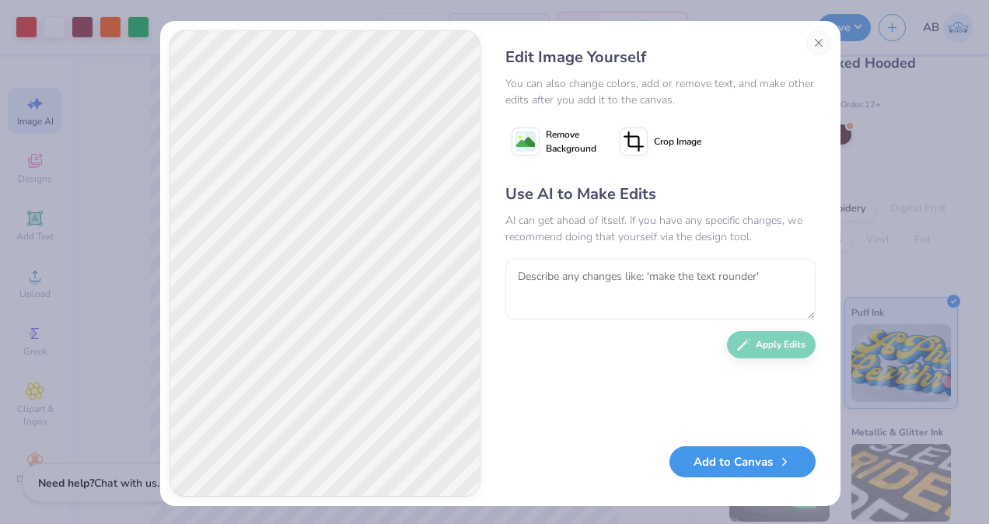
click at [711, 468] on button "Add to Canvas" at bounding box center [743, 462] width 146 height 32
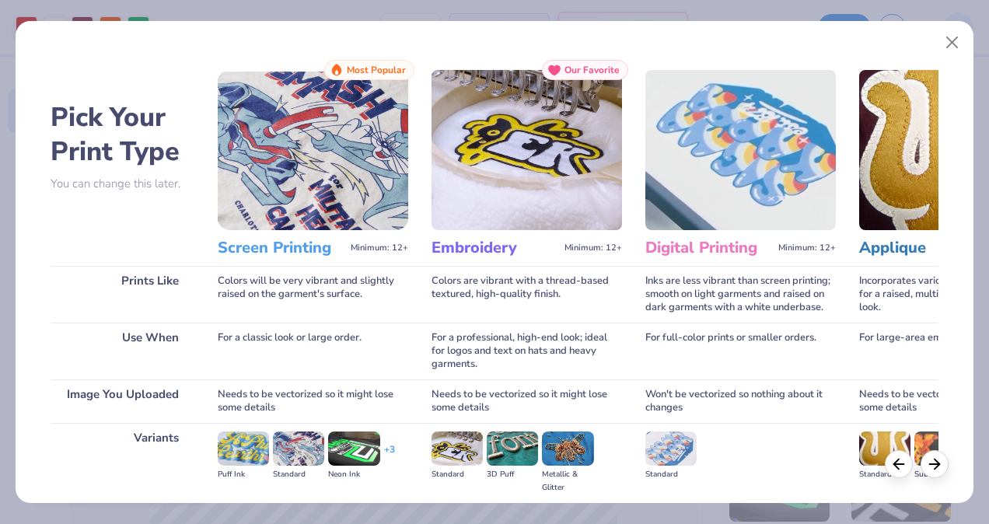
click at [367, 180] on img at bounding box center [313, 150] width 191 height 160
click at [294, 243] on h3 "Screen Printing" at bounding box center [281, 248] width 127 height 20
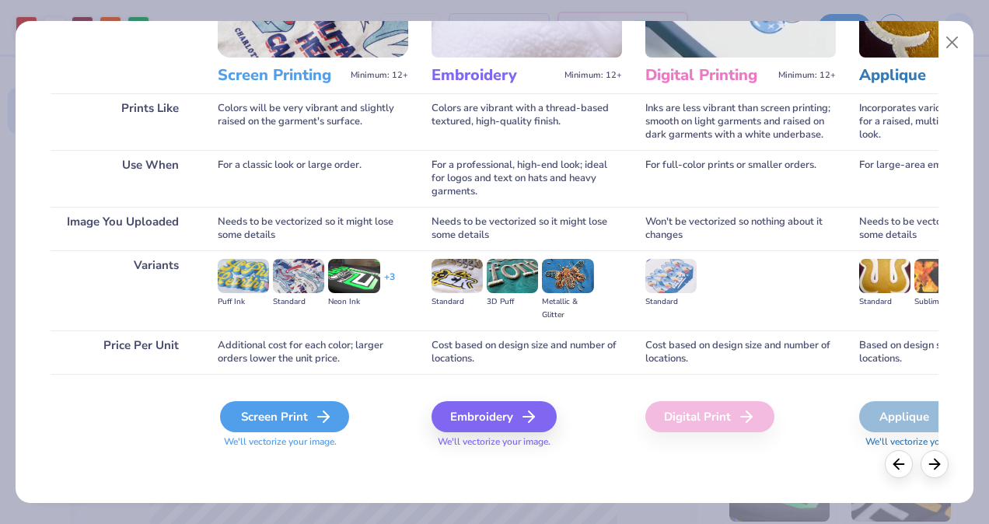
click at [317, 404] on div "Screen Print" at bounding box center [284, 416] width 129 height 31
click at [319, 422] on icon at bounding box center [323, 417] width 19 height 19
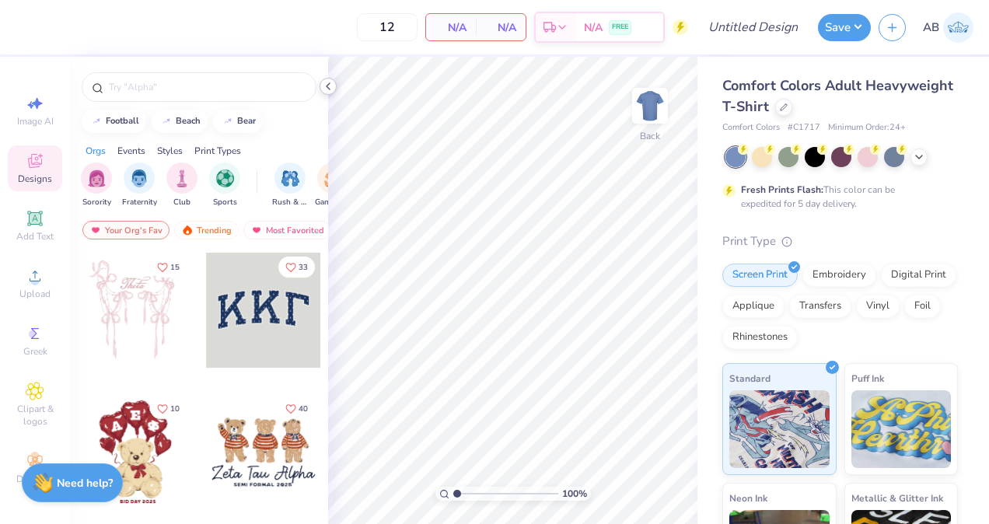
click at [320, 84] on div at bounding box center [328, 86] width 17 height 17
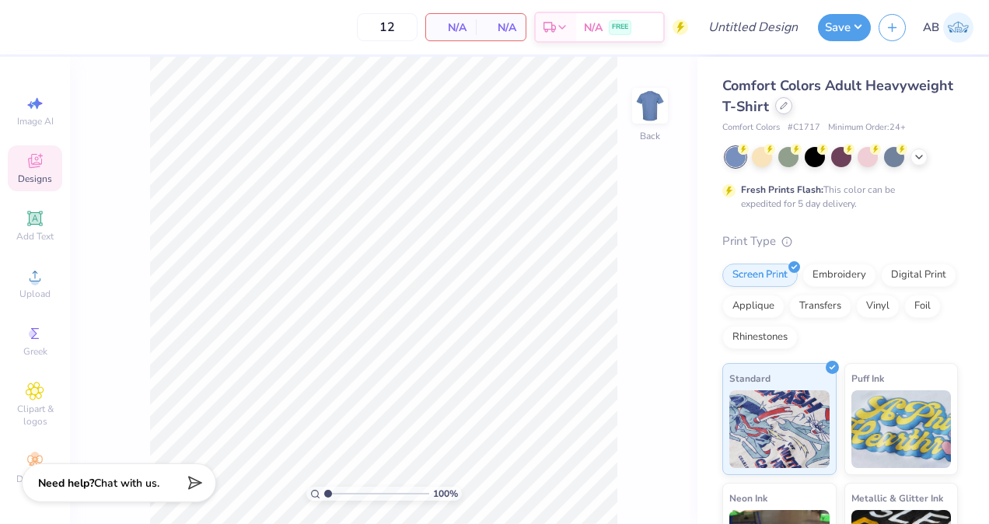
click at [788, 107] on icon at bounding box center [784, 106] width 8 height 8
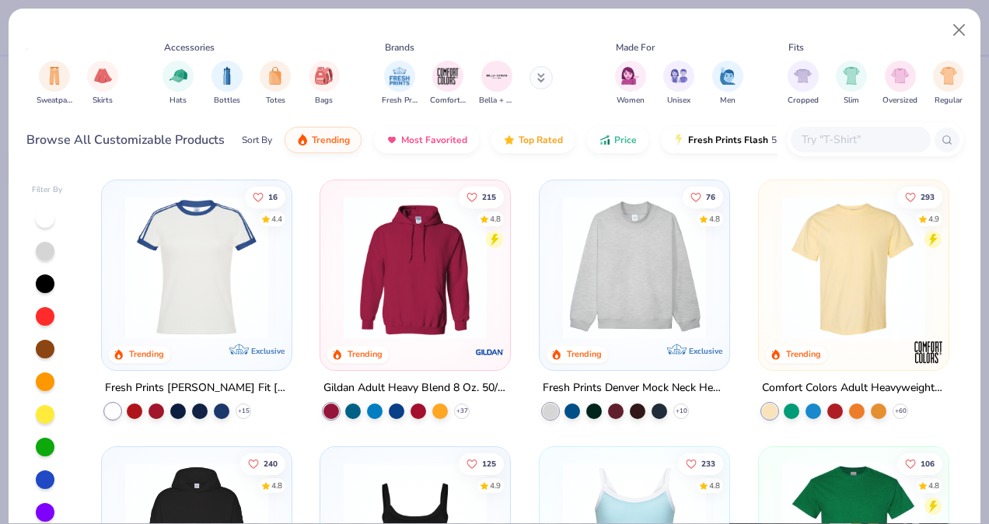
scroll to position [0, 272]
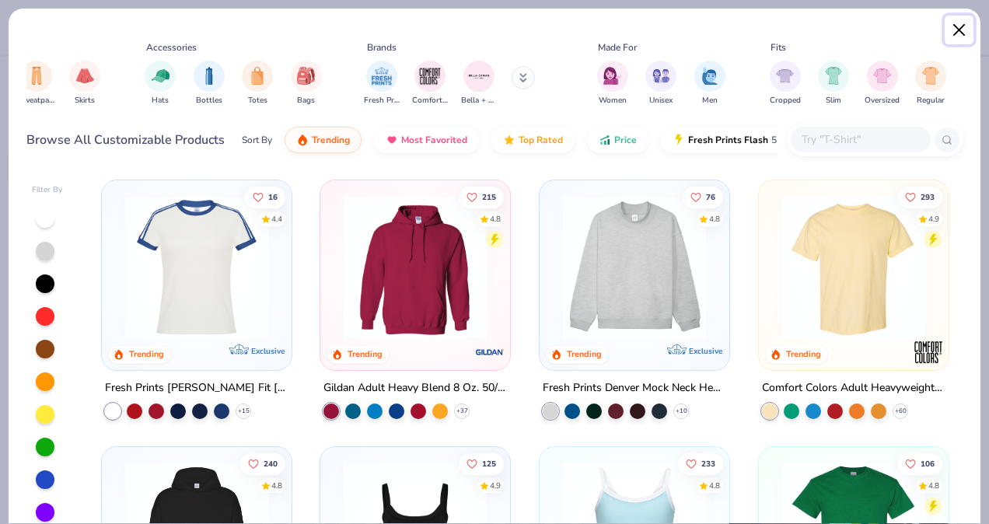
click at [969, 31] on button "Close" at bounding box center [960, 31] width 30 height 30
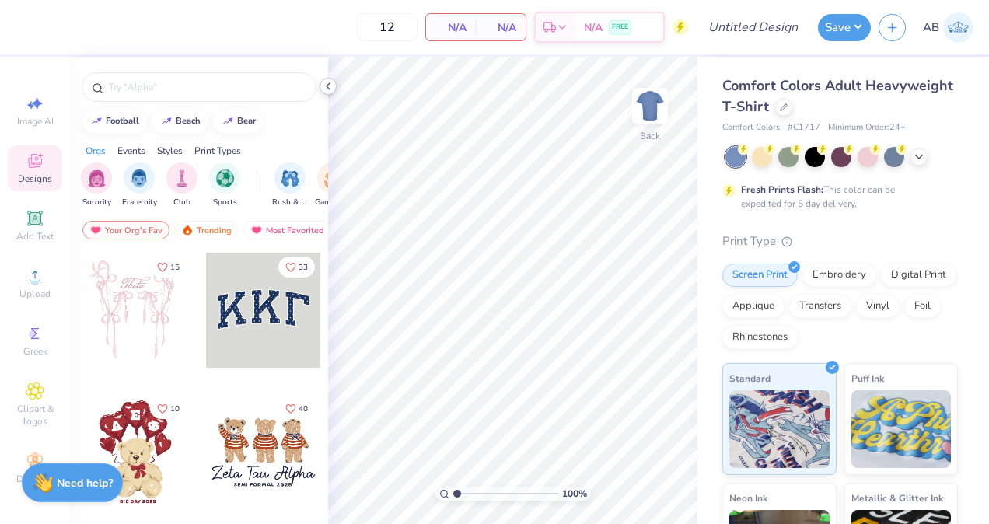
click at [328, 83] on icon at bounding box center [328, 86] width 12 height 12
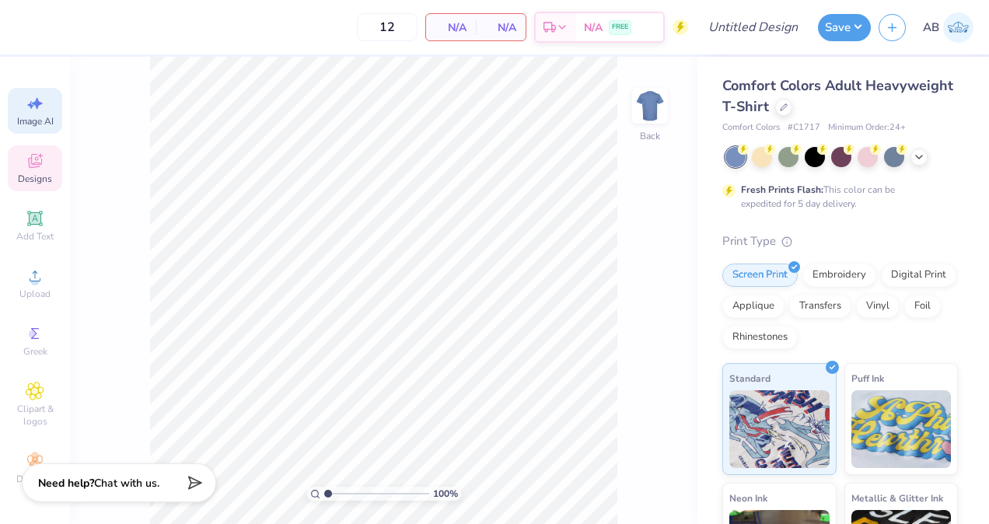
click at [47, 107] on div "Image AI" at bounding box center [35, 111] width 54 height 46
select select "4"
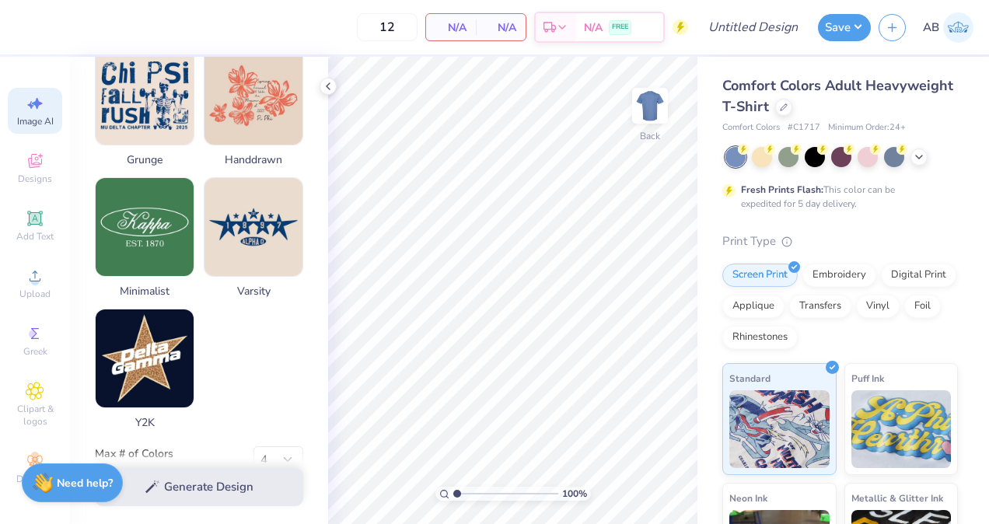
scroll to position [805, 0]
